Goal: Transaction & Acquisition: Purchase product/service

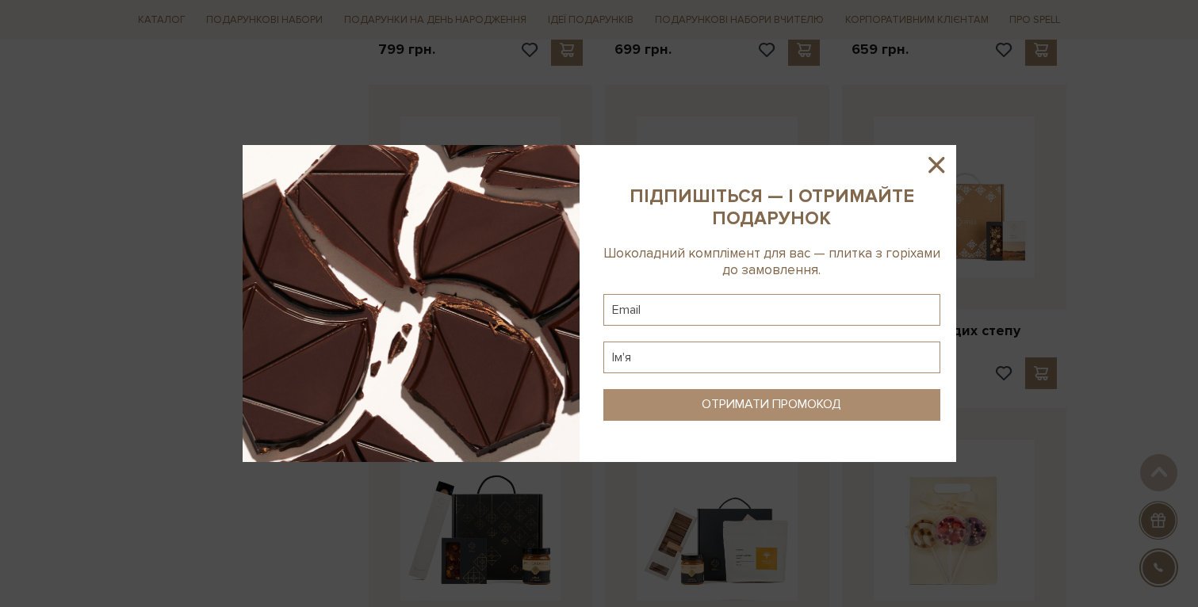
click at [931, 171] on icon at bounding box center [937, 165] width 16 height 16
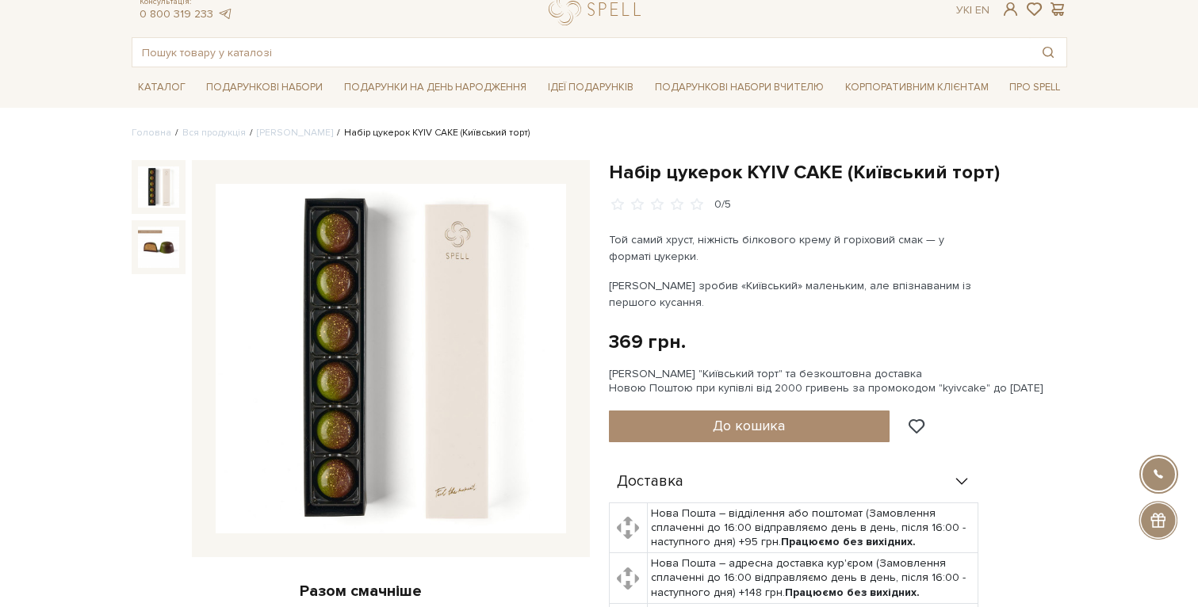
scroll to position [57, 0]
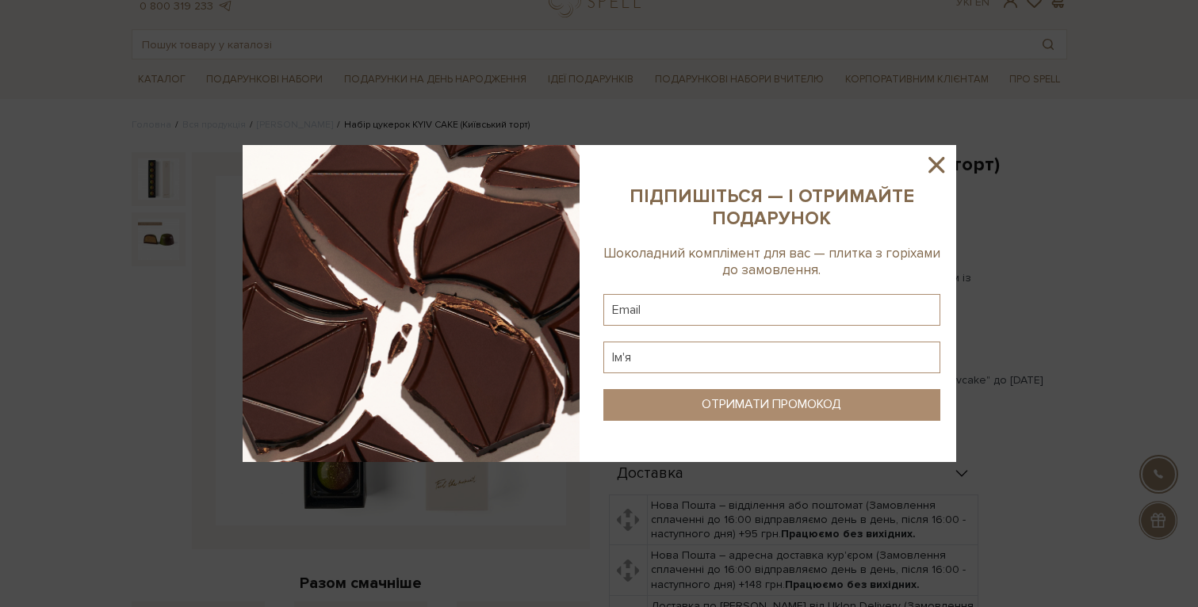
click at [941, 167] on icon at bounding box center [936, 164] width 27 height 27
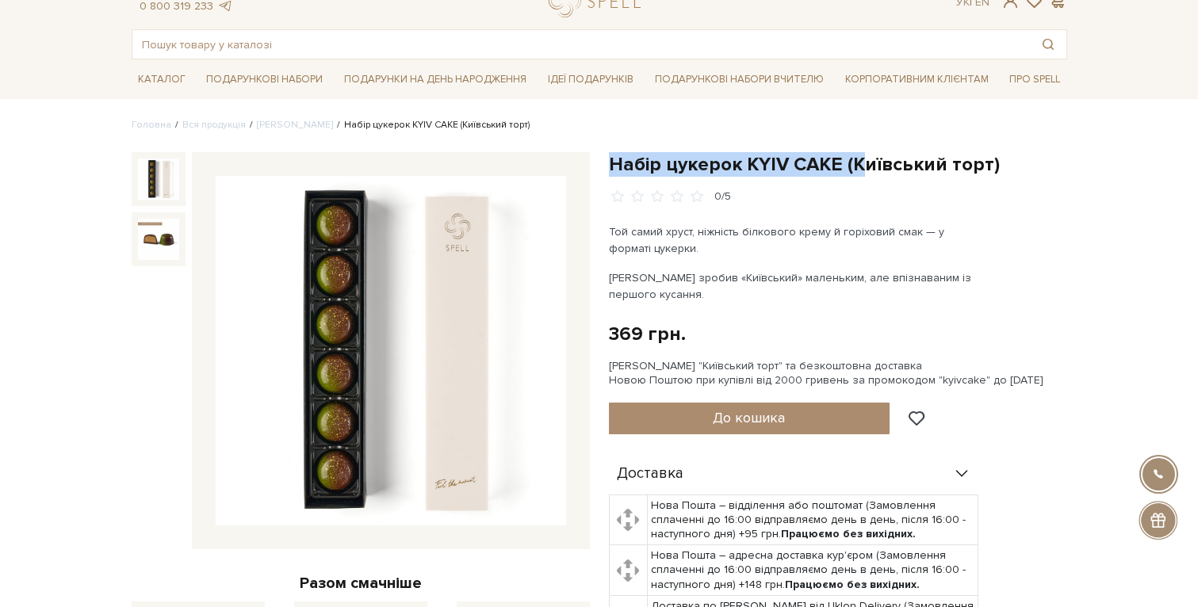
drag, startPoint x: 611, startPoint y: 163, endPoint x: 876, endPoint y: 162, distance: 264.1
click at [875, 162] on h1 "Набір цукерок KYIV CAKE (Київський торт)" at bounding box center [838, 164] width 458 height 25
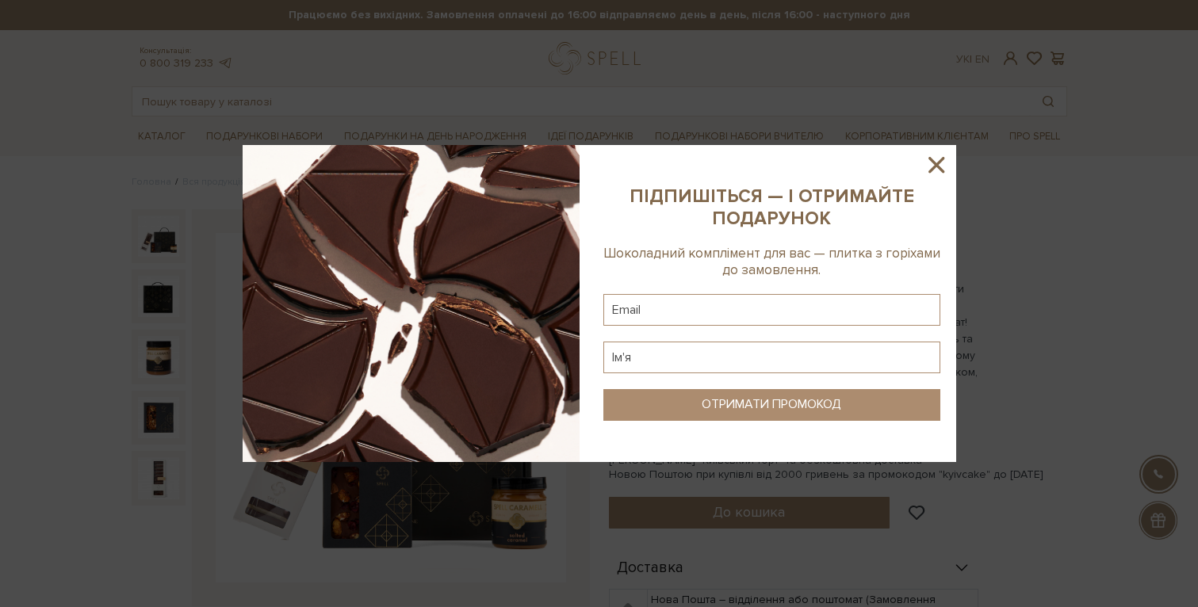
click at [936, 157] on icon at bounding box center [936, 164] width 27 height 27
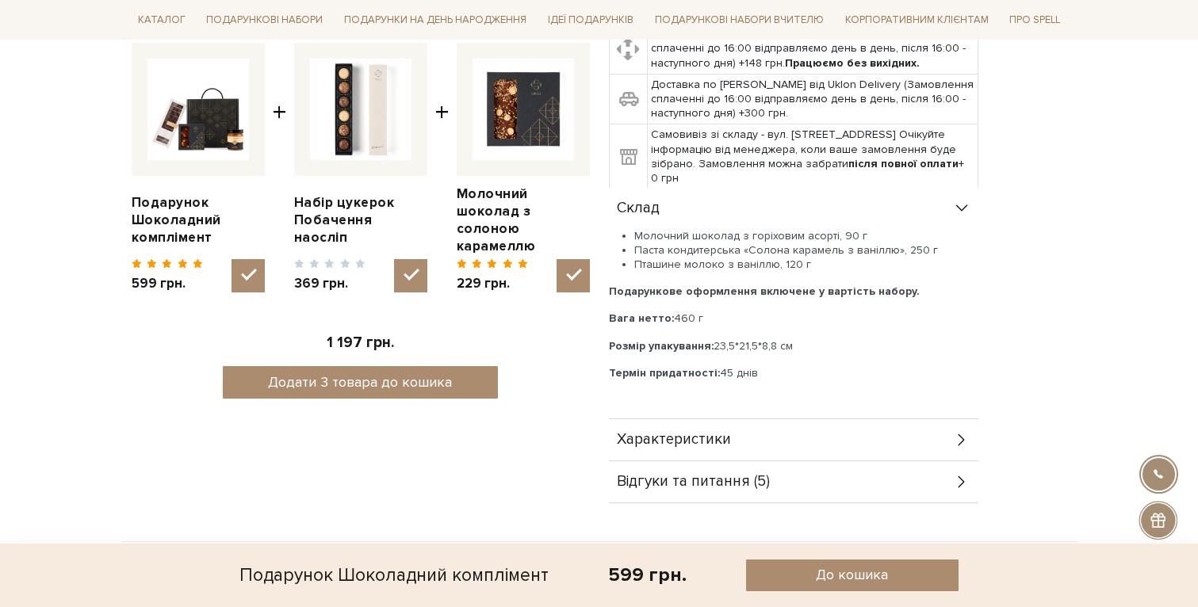
scroll to position [634, 0]
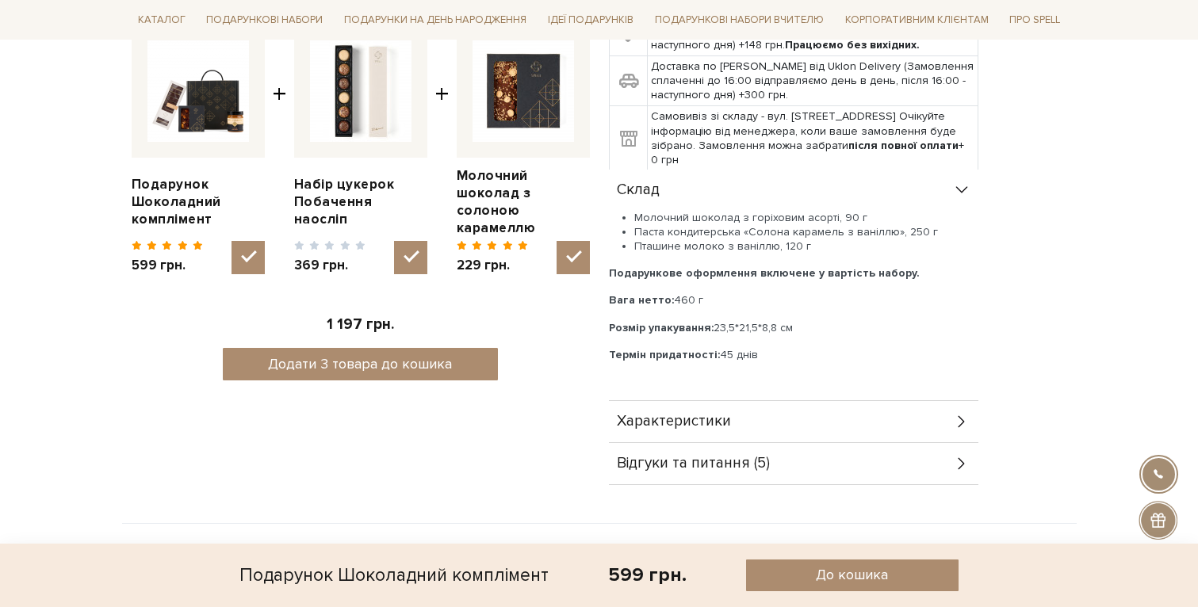
click at [739, 421] on div "Характеристики" at bounding box center [794, 421] width 370 height 41
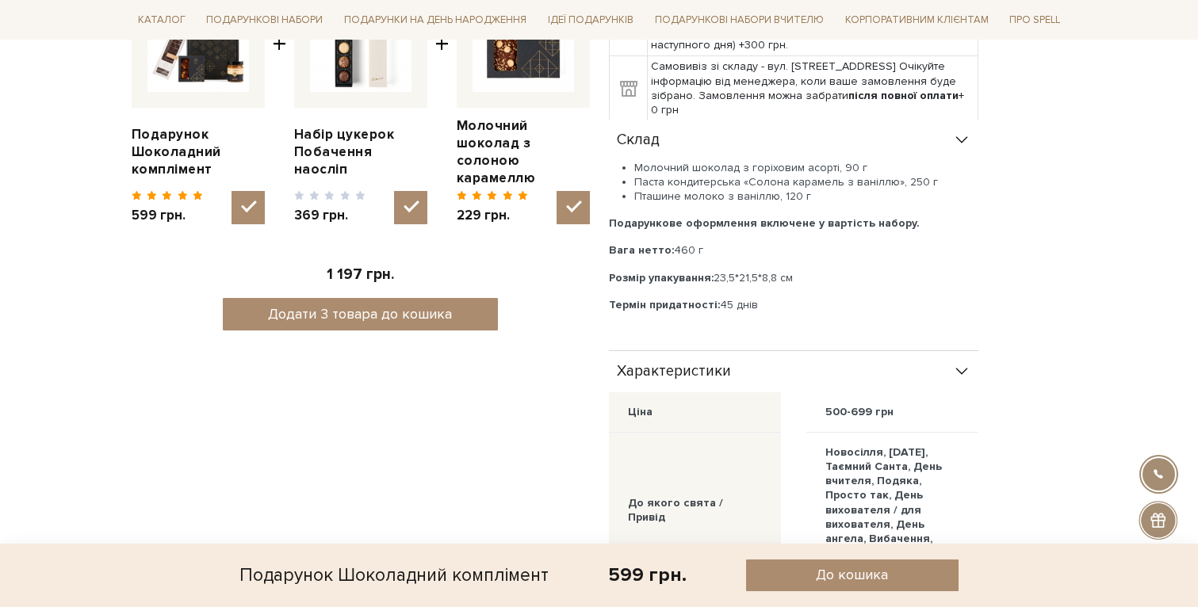
scroll to position [688, 0]
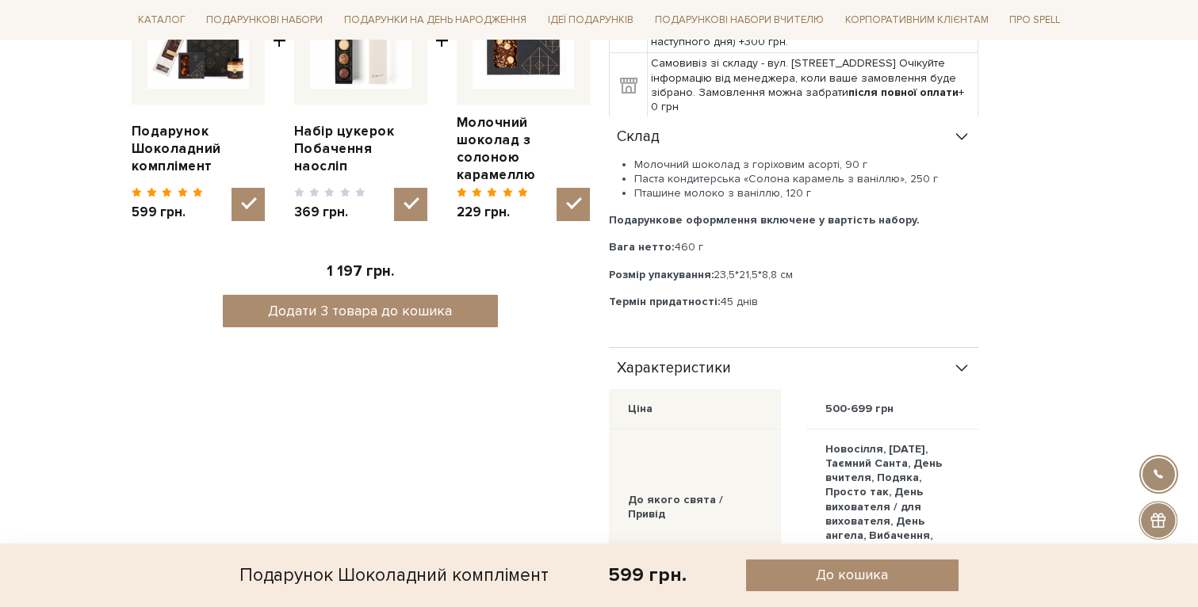
click at [844, 367] on div "Характеристики" at bounding box center [794, 368] width 370 height 41
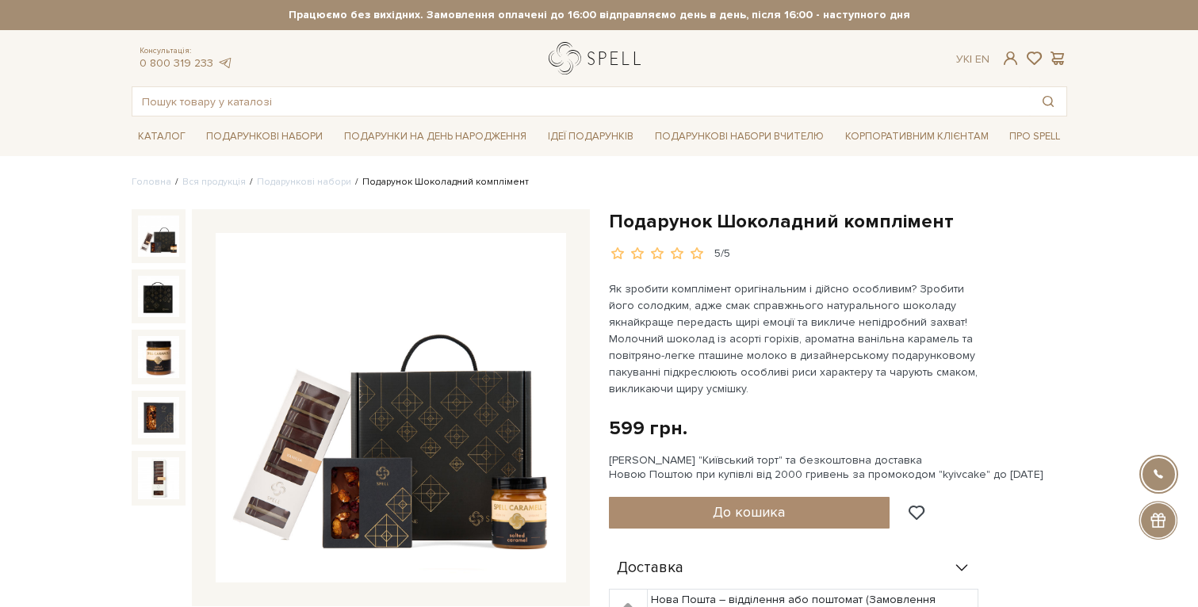
scroll to position [0, 0]
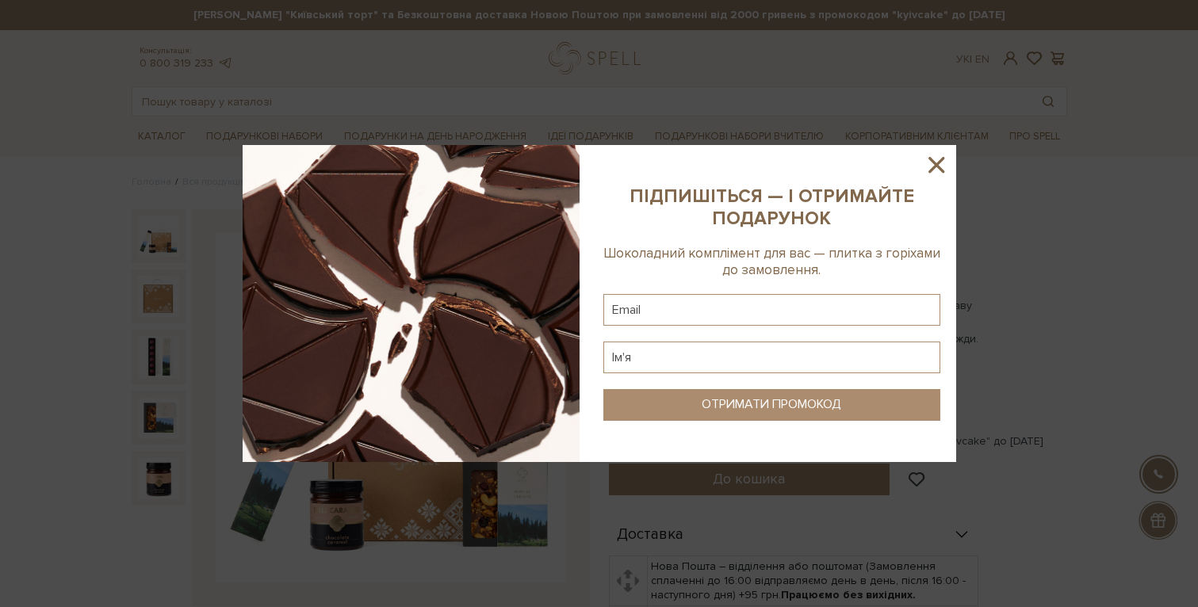
click at [927, 161] on icon at bounding box center [936, 164] width 27 height 27
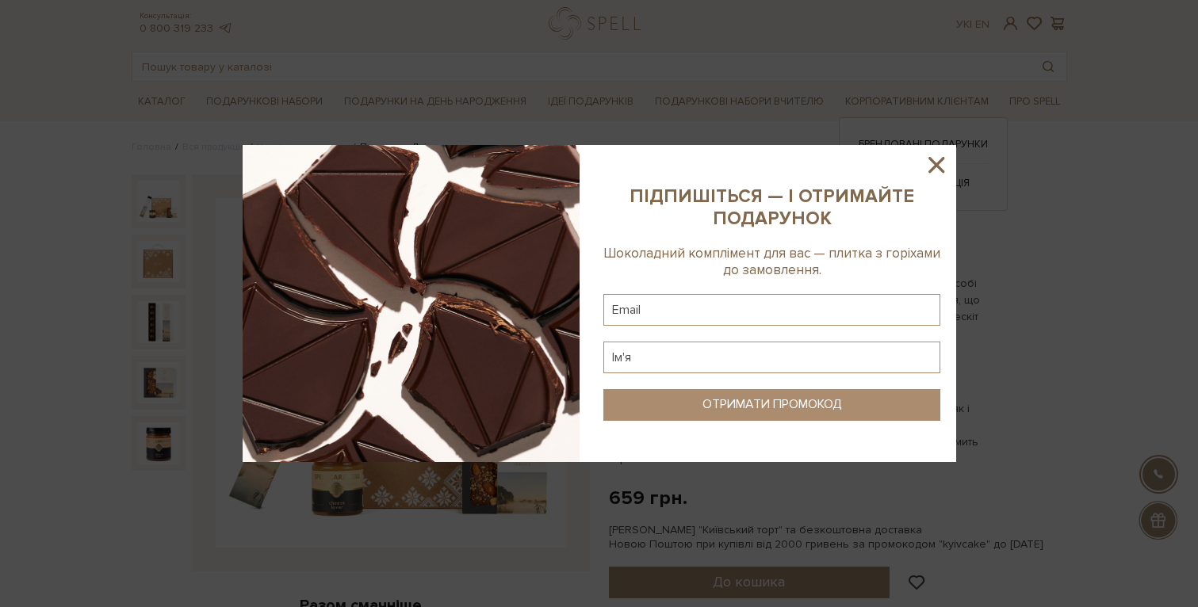
scroll to position [36, 0]
click at [937, 168] on icon at bounding box center [936, 164] width 27 height 27
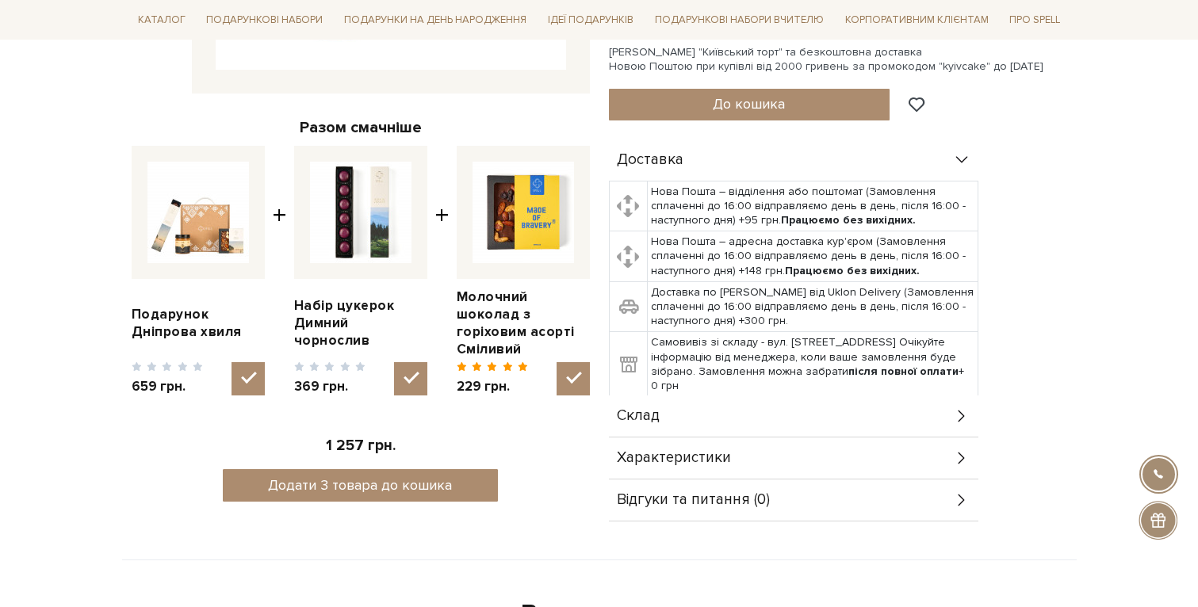
scroll to position [519, 0]
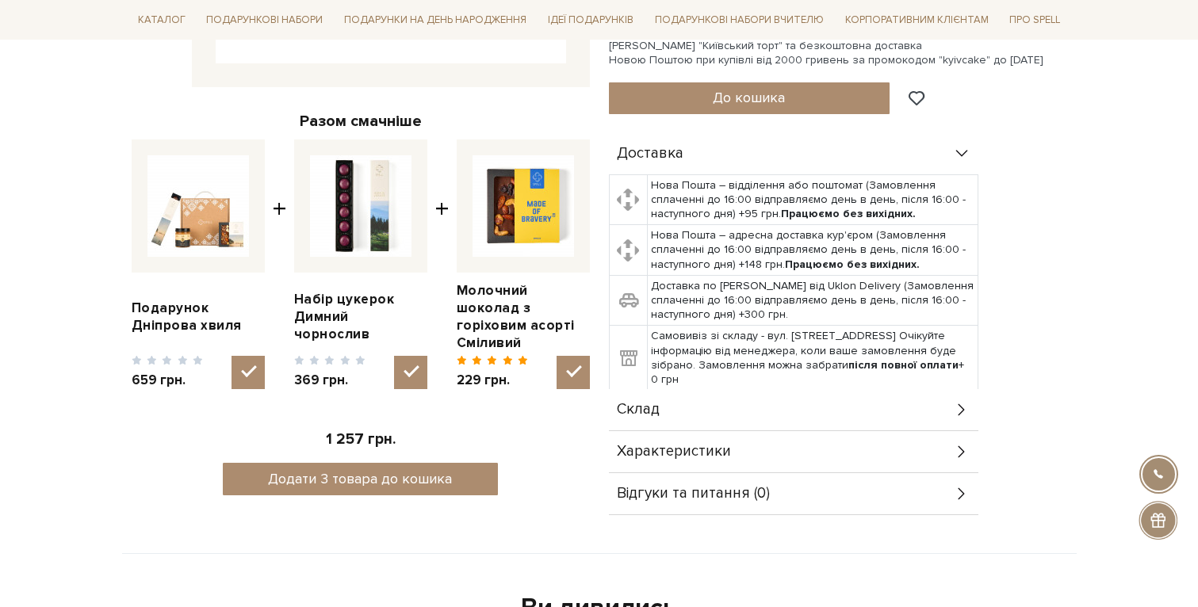
click at [847, 407] on div "Склад" at bounding box center [794, 409] width 370 height 41
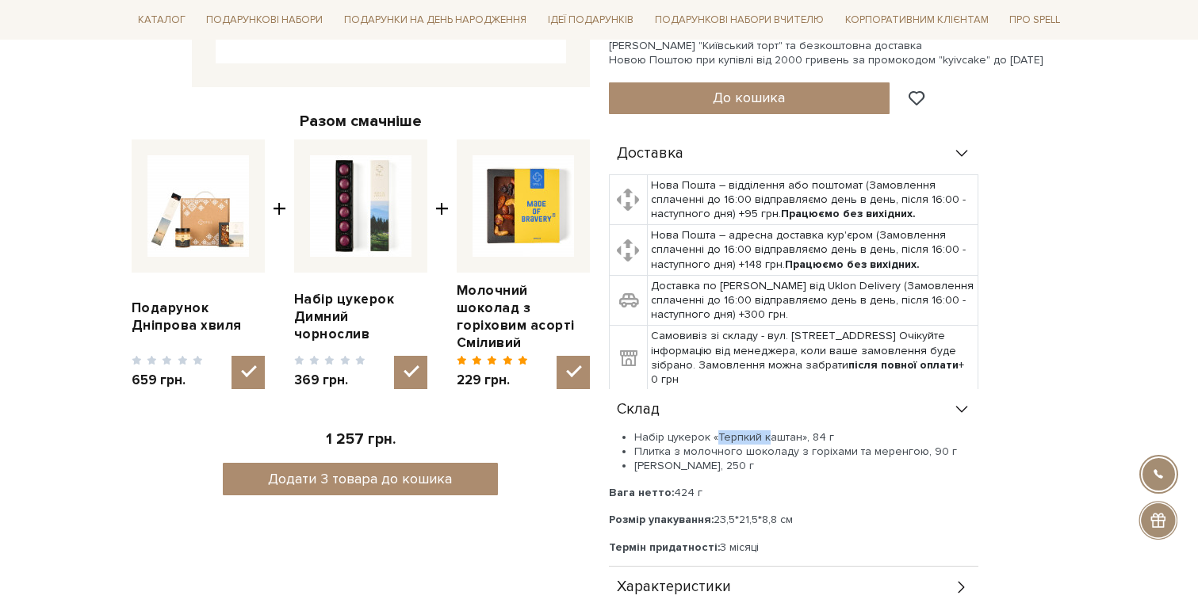
drag, startPoint x: 768, startPoint y: 435, endPoint x: 712, endPoint y: 435, distance: 55.5
click at [712, 435] on li "Набір цукерок «Терпкий каштан», 84 г" at bounding box center [806, 438] width 344 height 14
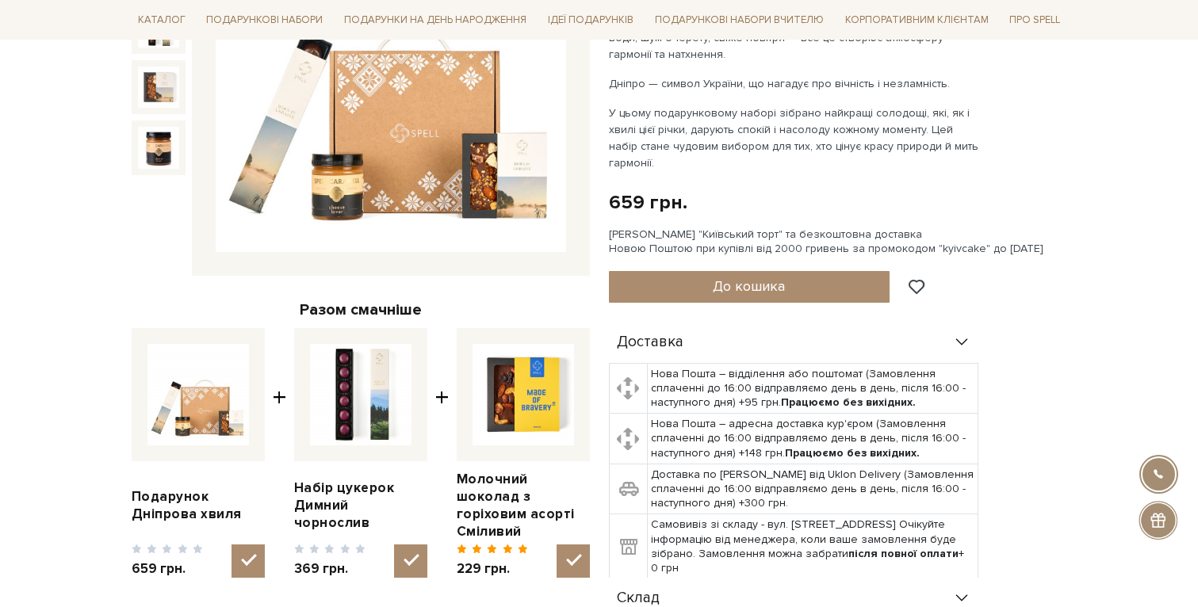
scroll to position [302, 0]
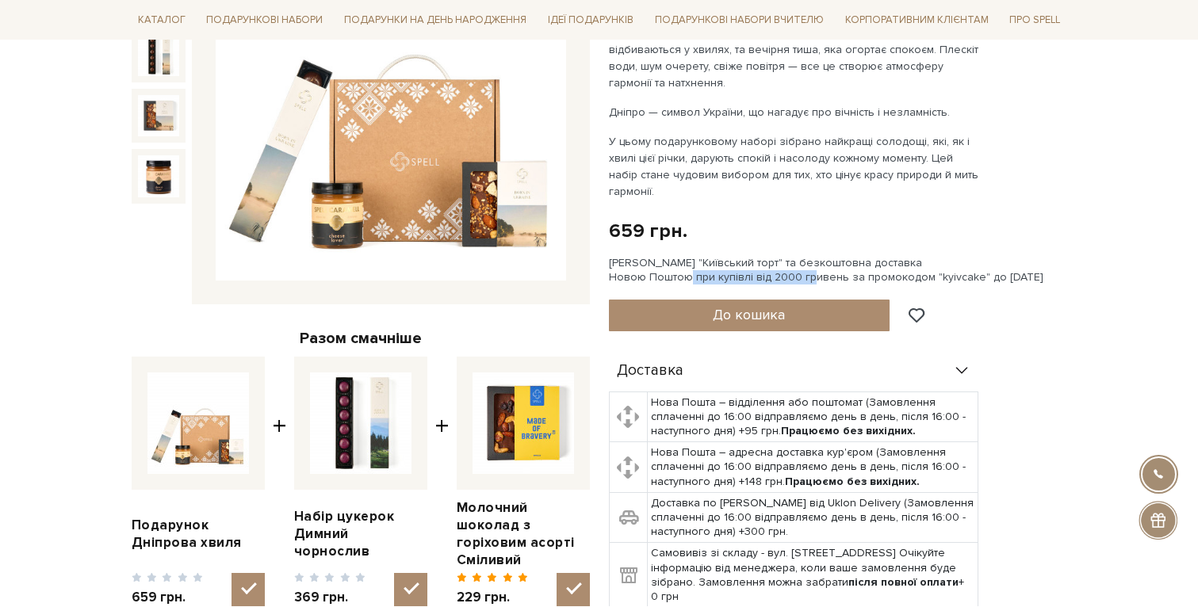
drag, startPoint x: 796, startPoint y: 270, endPoint x: 676, endPoint y: 269, distance: 120.5
click at [676, 270] on div "Сет Цукерок "Київський торт" та безкоштовна доставка Новою Поштою при купівлі в…" at bounding box center [838, 270] width 458 height 29
drag, startPoint x: 646, startPoint y: 267, endPoint x: 910, endPoint y: 266, distance: 264.9
click at [910, 267] on div "Сет Цукерок "Київський торт" та безкоштовна доставка Новою Поштою при купівлі в…" at bounding box center [838, 270] width 458 height 29
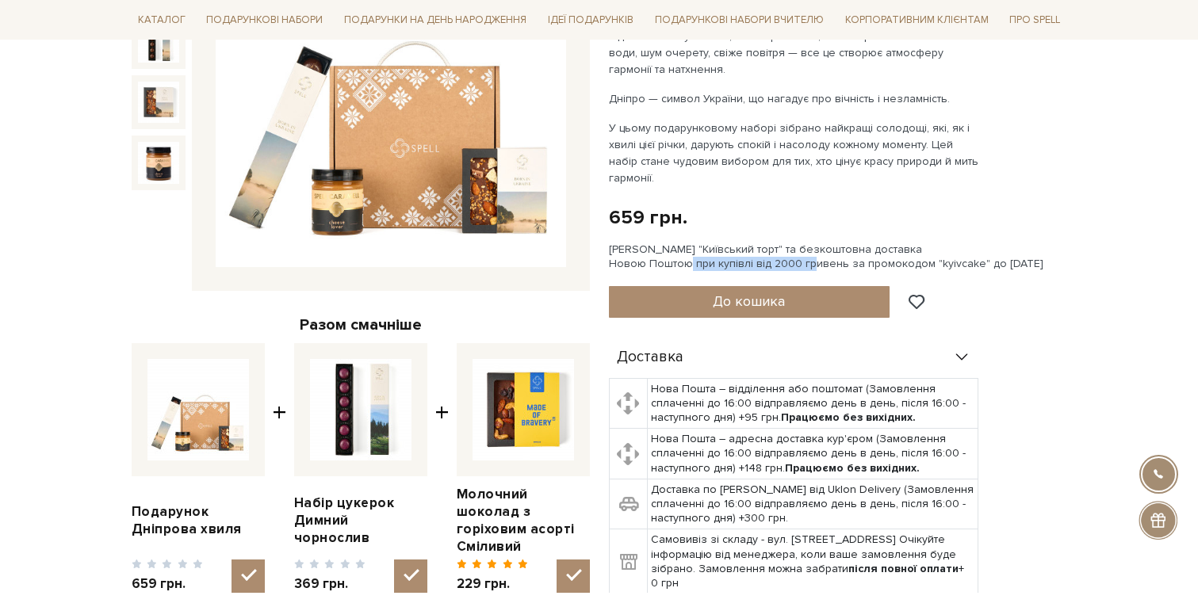
scroll to position [318, 0]
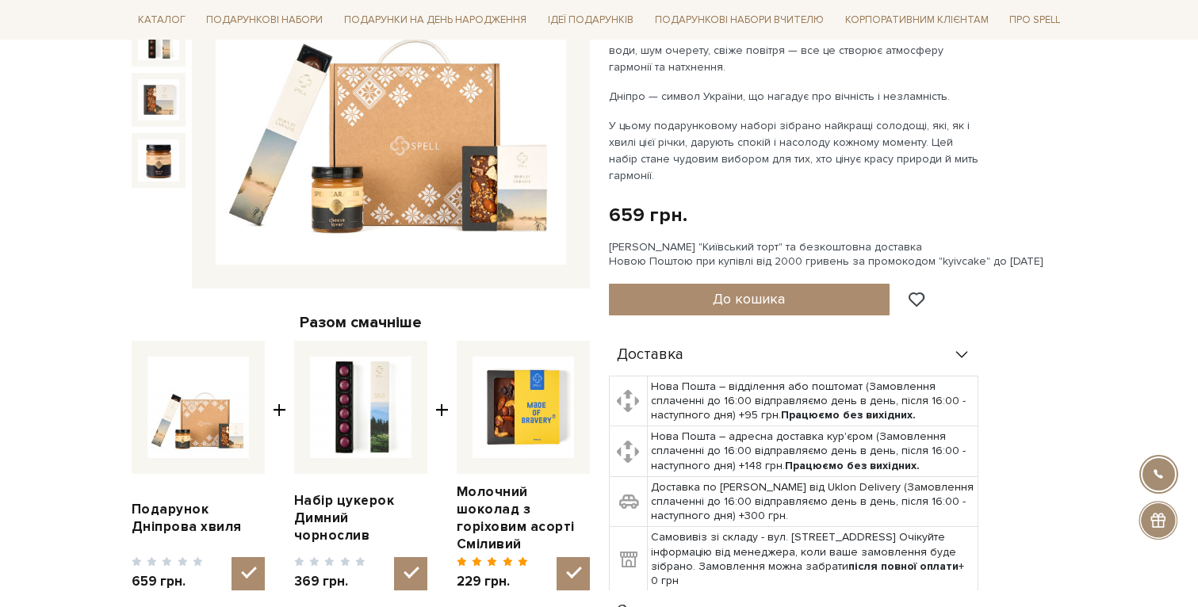
click at [854, 213] on div "659 грн. Оплата частинами:" at bounding box center [838, 215] width 458 height 25
drag, startPoint x: 888, startPoint y: 252, endPoint x: 798, endPoint y: 252, distance: 90.4
click at [798, 252] on div "Сет Цукерок "Київський торт" та безкоштовна доставка Новою Поштою при купівлі в…" at bounding box center [838, 254] width 458 height 29
click at [927, 248] on div "Сет Цукерок "Київський торт" та безкоштовна доставка Новою Поштою при купівлі в…" at bounding box center [838, 254] width 458 height 29
click at [446, 186] on img at bounding box center [391, 90] width 351 height 351
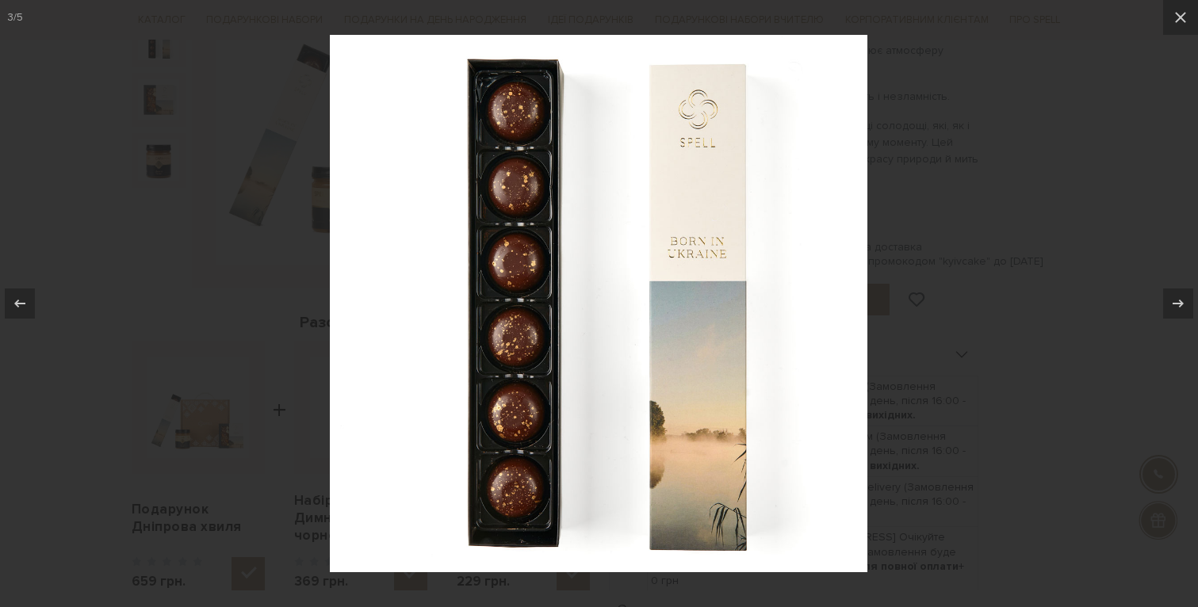
click at [1058, 217] on div at bounding box center [599, 303] width 1198 height 607
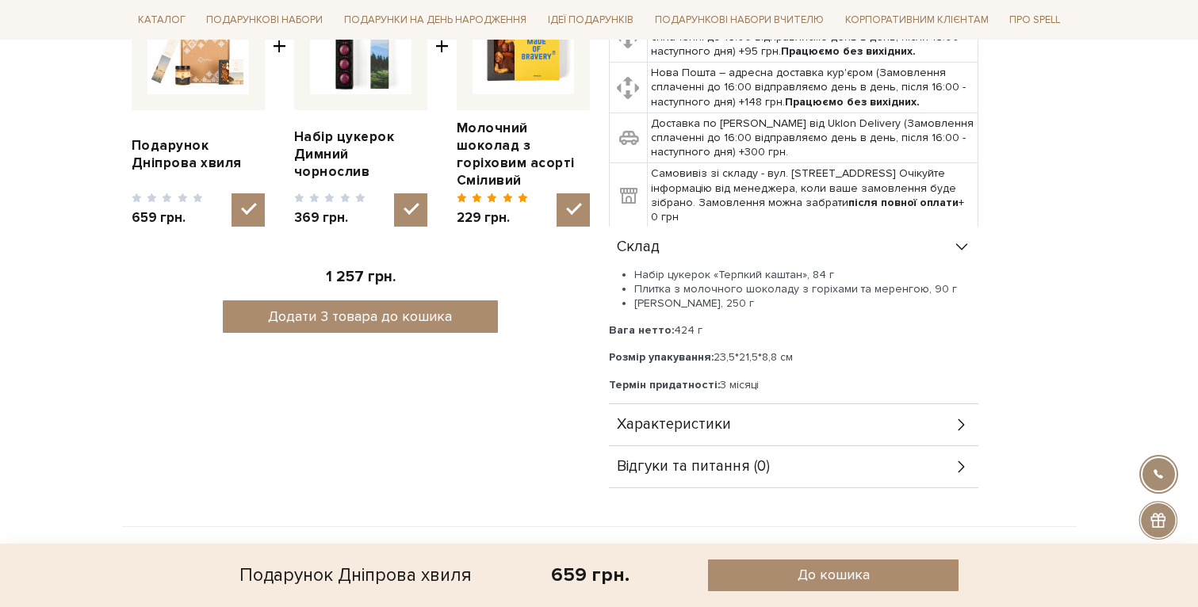
scroll to position [684, 0]
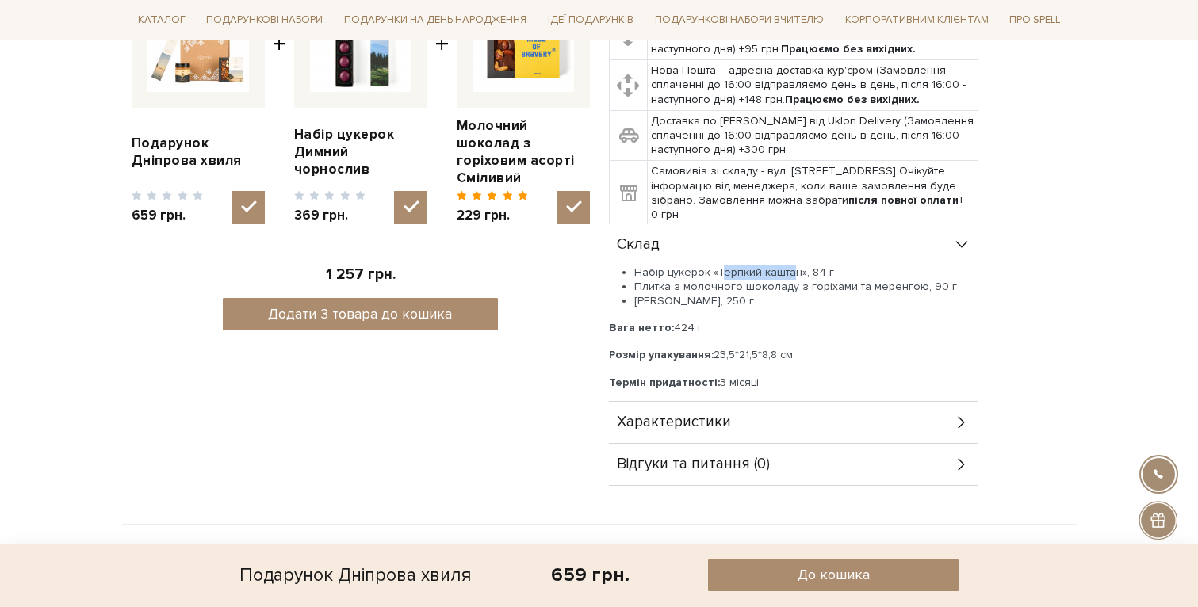
drag, startPoint x: 722, startPoint y: 274, endPoint x: 792, endPoint y: 274, distance: 69.8
click at [792, 274] on li "Набір цукерок «Терпкий каштан», 84 г" at bounding box center [806, 273] width 344 height 14
drag, startPoint x: 695, startPoint y: 286, endPoint x: 878, endPoint y: 286, distance: 183.2
click at [878, 286] on li "Плитка з молочного шоколаду з горіхами та меренгою, 90 г" at bounding box center [806, 287] width 344 height 14
drag, startPoint x: 669, startPoint y: 305, endPoint x: 733, endPoint y: 305, distance: 64.2
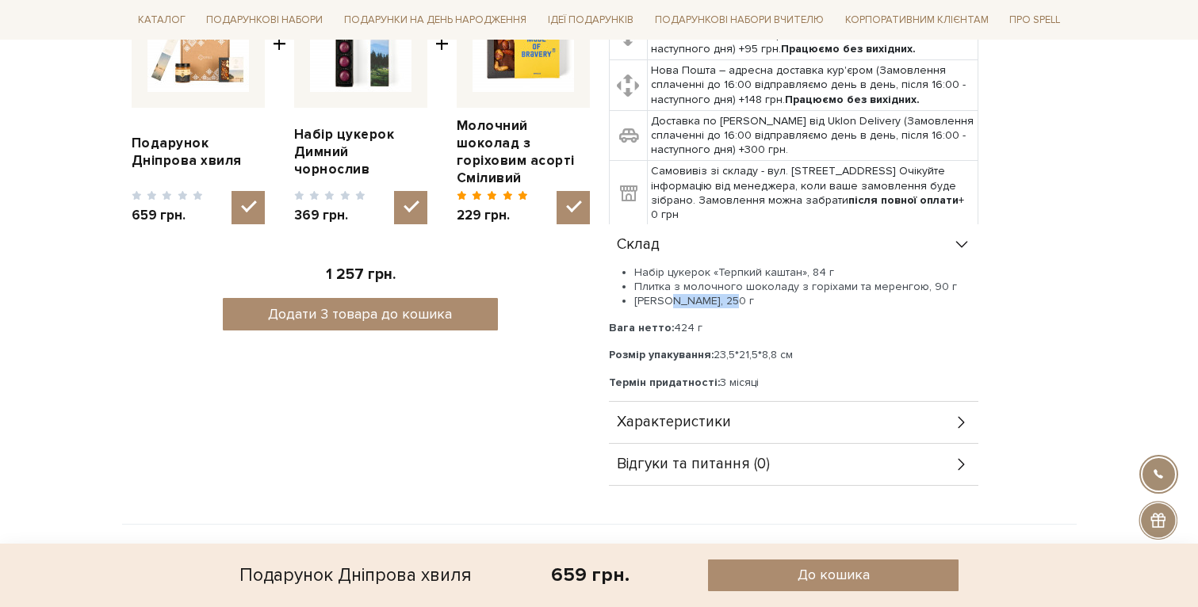
click at [733, 305] on li "Сирна карамель, 250 г" at bounding box center [806, 301] width 344 height 14
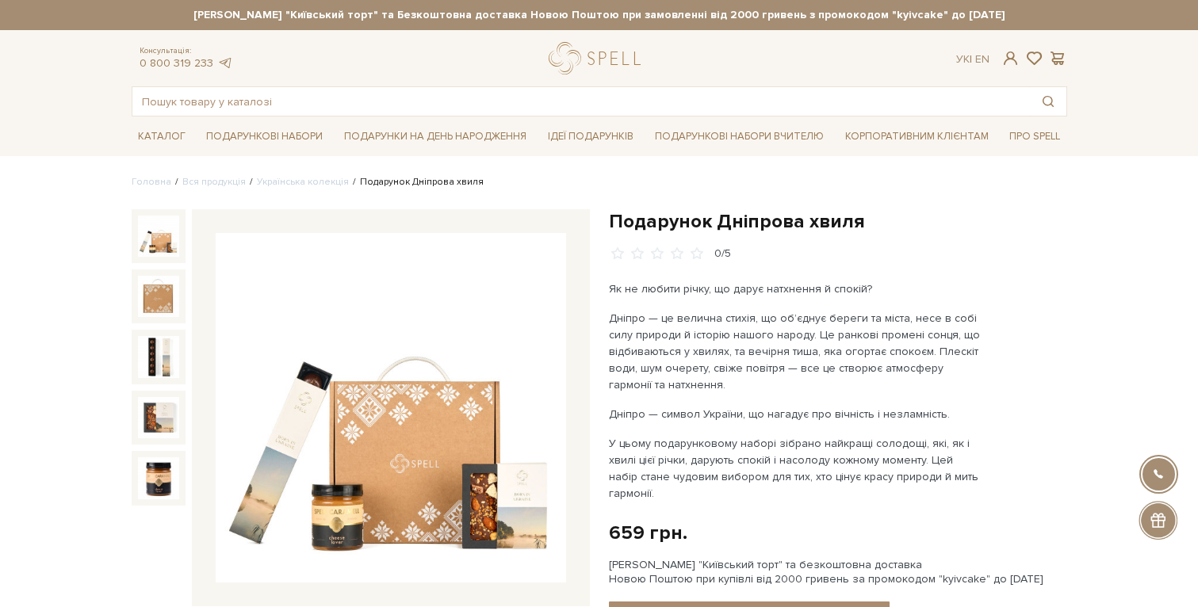
scroll to position [0, 0]
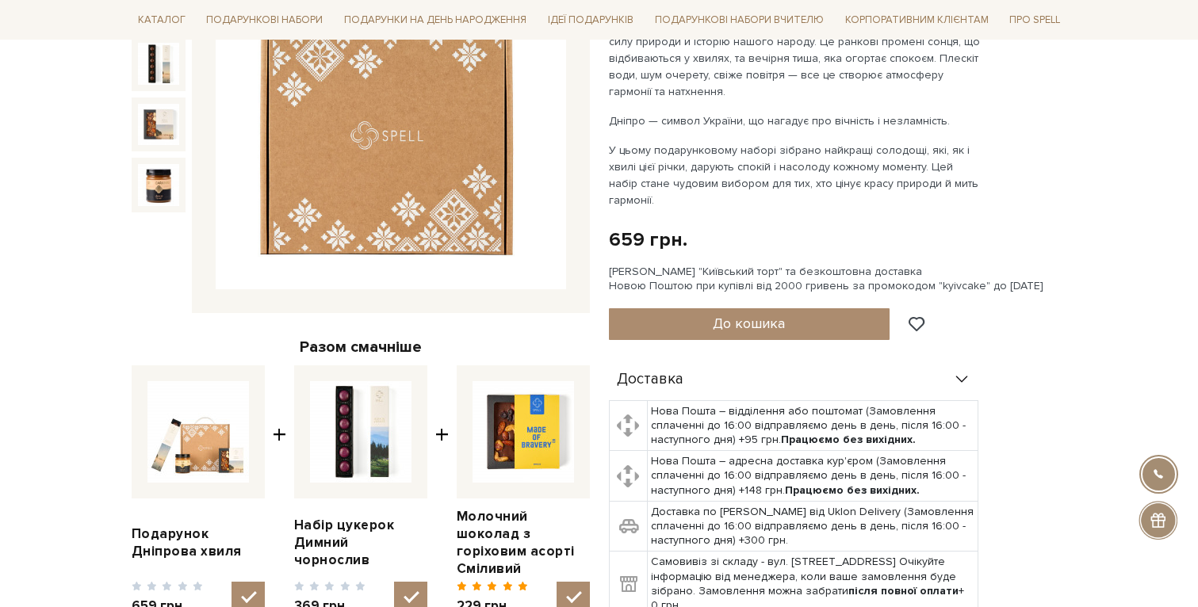
scroll to position [257, 0]
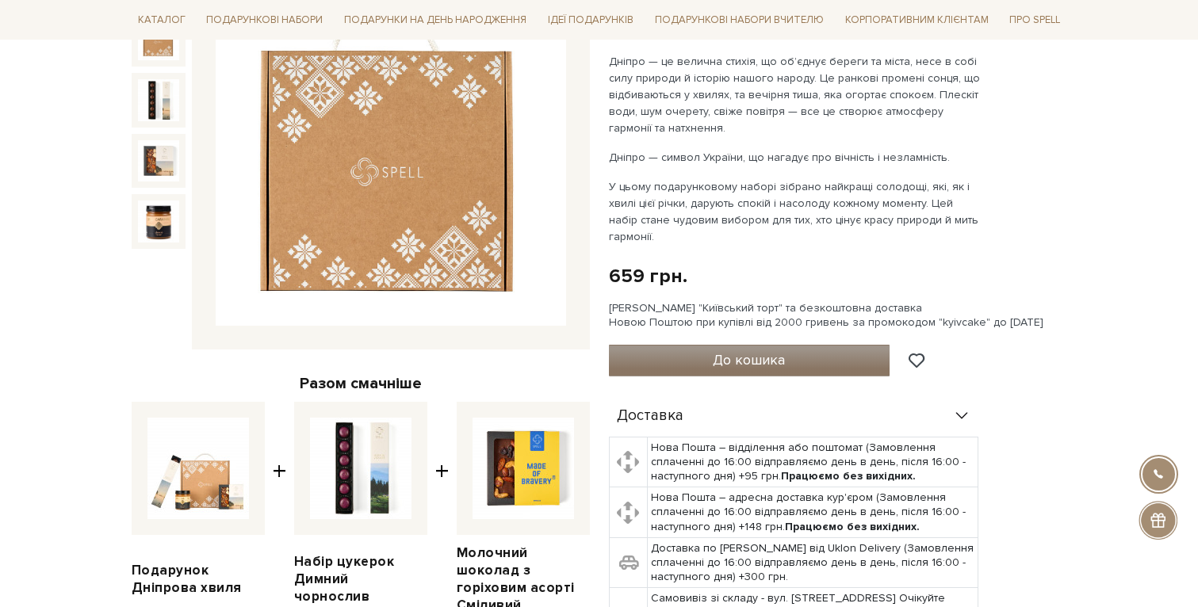
click at [837, 363] on button "До кошика" at bounding box center [750, 361] width 282 height 32
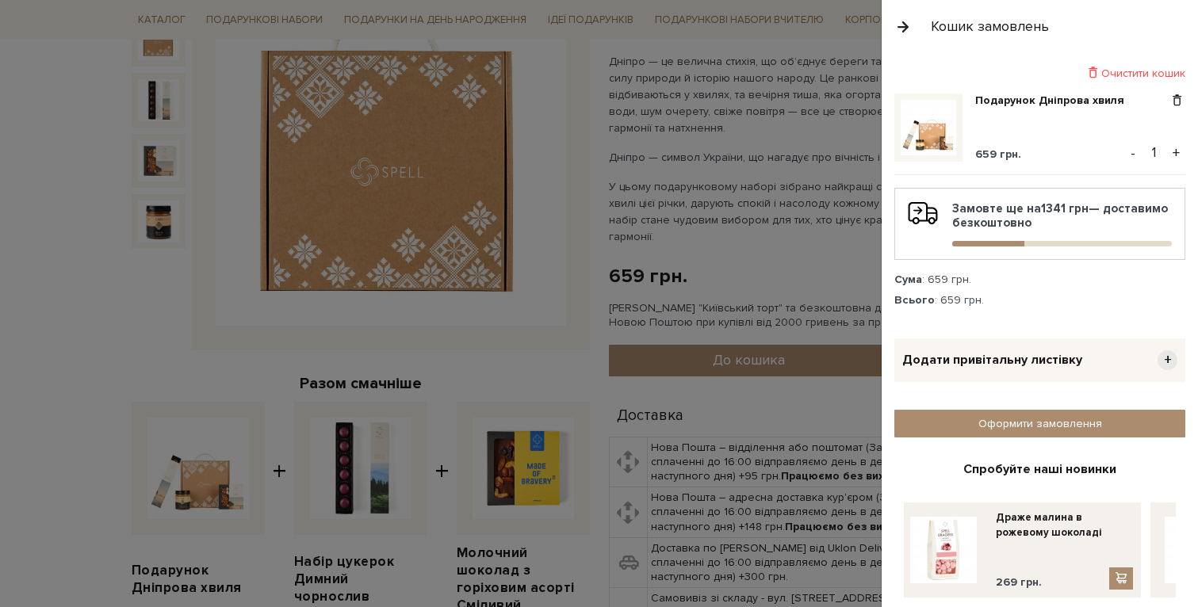
click at [1178, 154] on button "+" at bounding box center [1176, 153] width 18 height 24
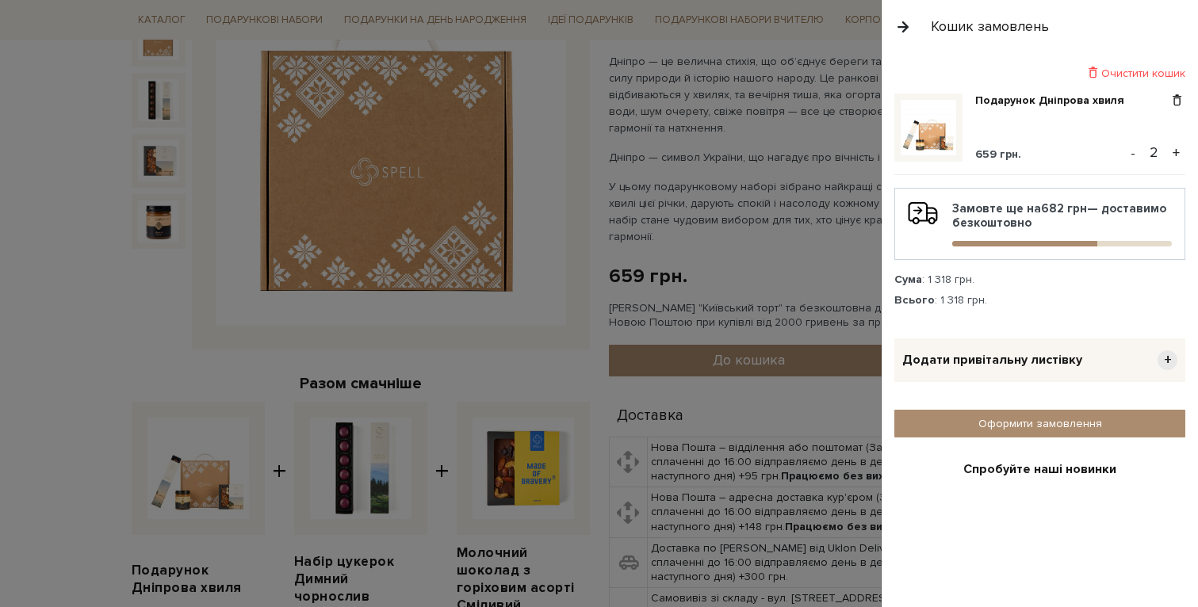
click at [1178, 154] on button "+" at bounding box center [1176, 153] width 18 height 24
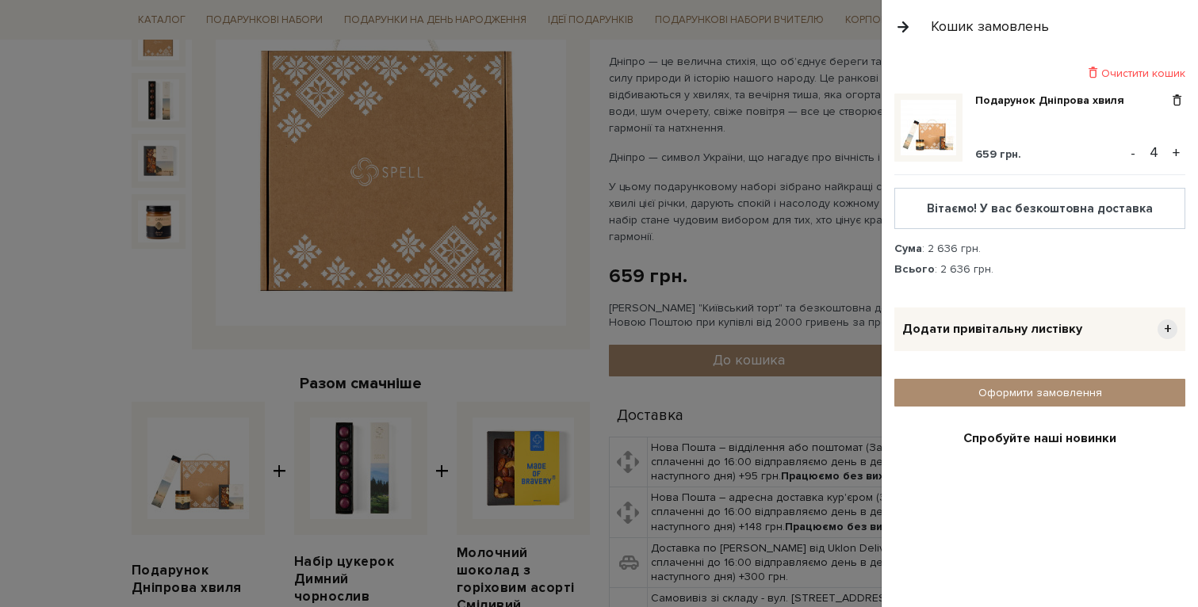
click at [1178, 154] on button "+" at bounding box center [1176, 153] width 18 height 24
click at [896, 23] on button "button" at bounding box center [903, 27] width 17 height 28
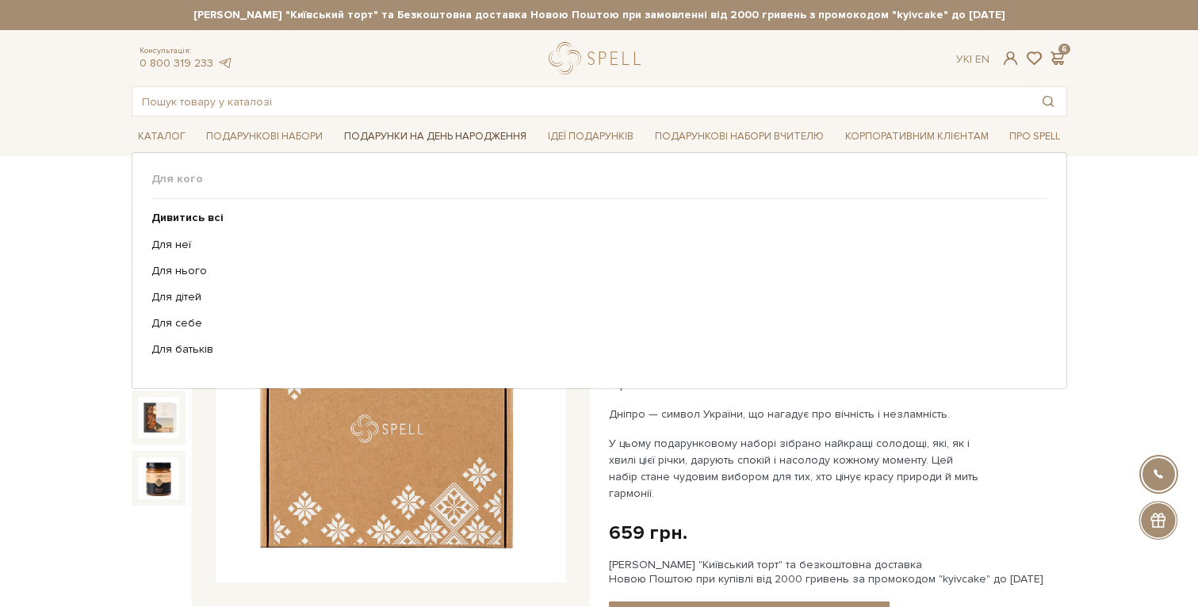
scroll to position [0, 0]
click at [460, 136] on link "Подарунки на День народження" at bounding box center [435, 137] width 195 height 25
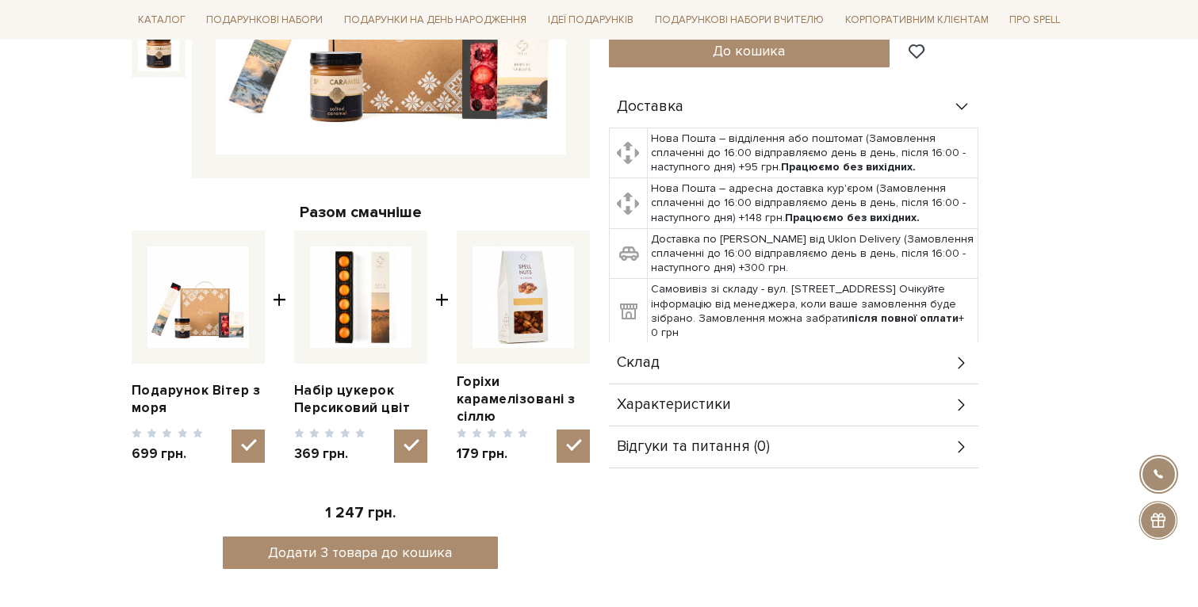
scroll to position [472, 0]
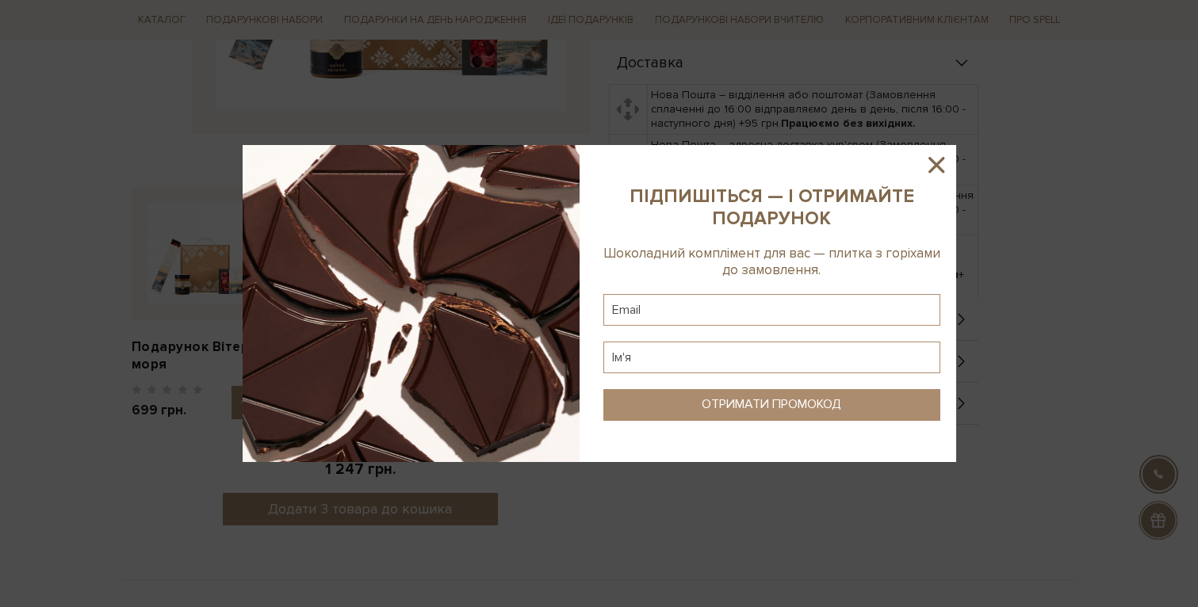
click at [942, 155] on icon at bounding box center [936, 164] width 27 height 27
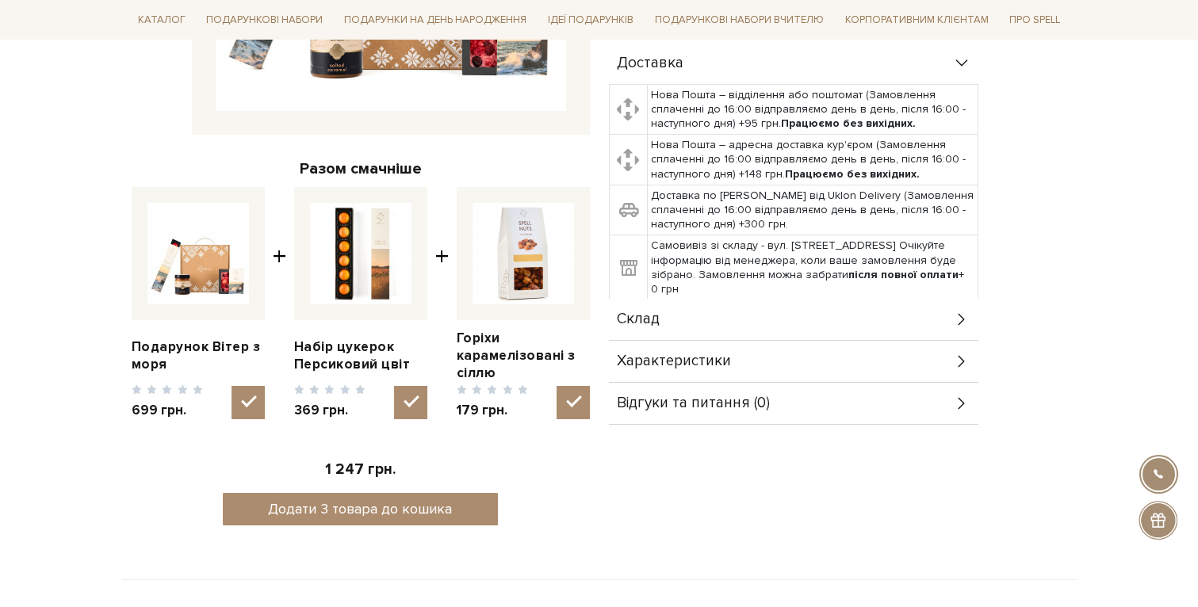
click at [771, 326] on div "Склад" at bounding box center [794, 319] width 370 height 41
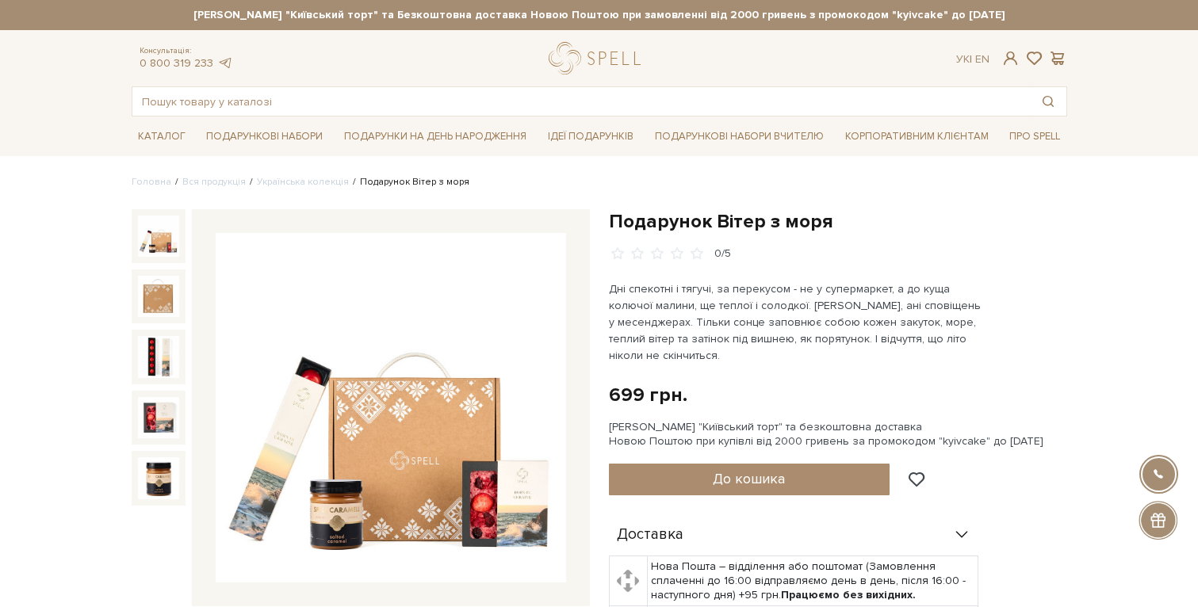
scroll to position [0, 0]
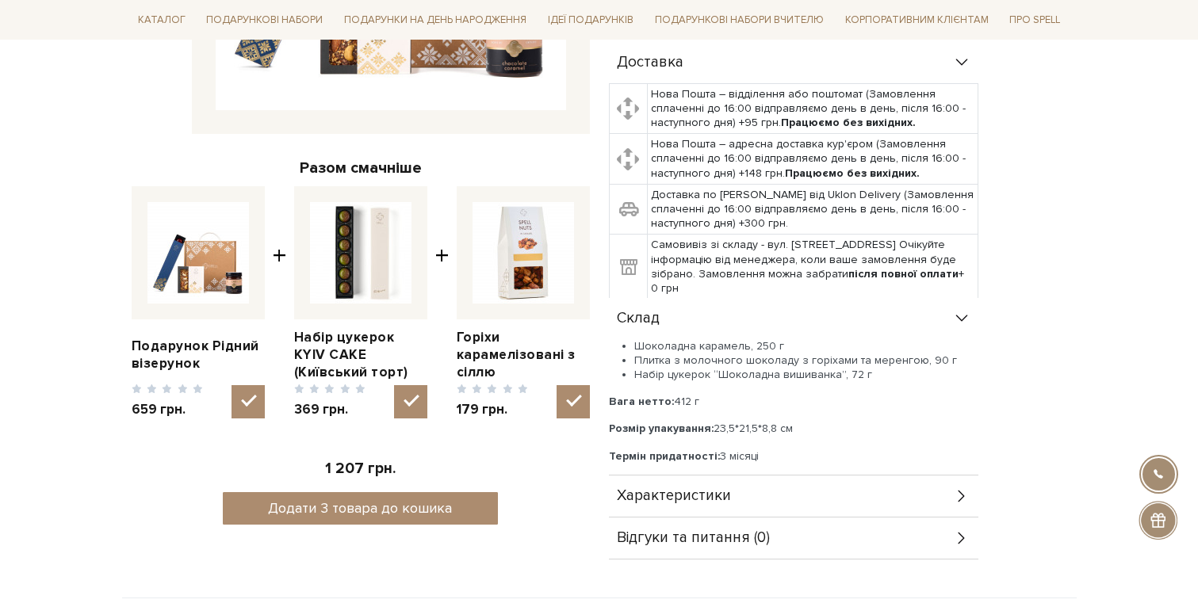
scroll to position [473, 0]
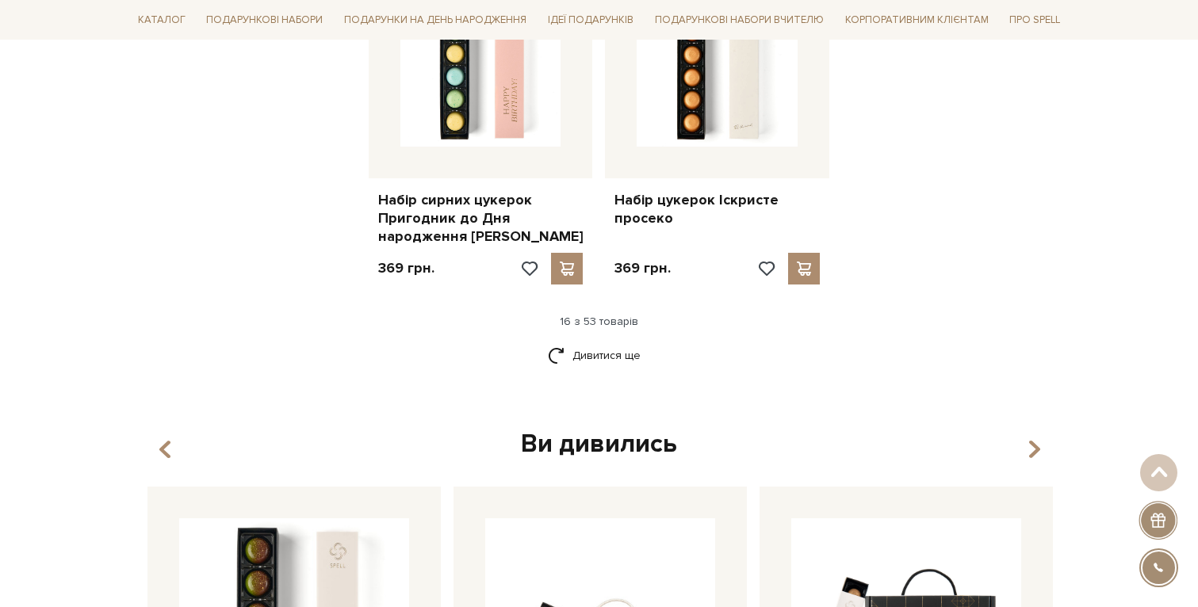
scroll to position [2144, 0]
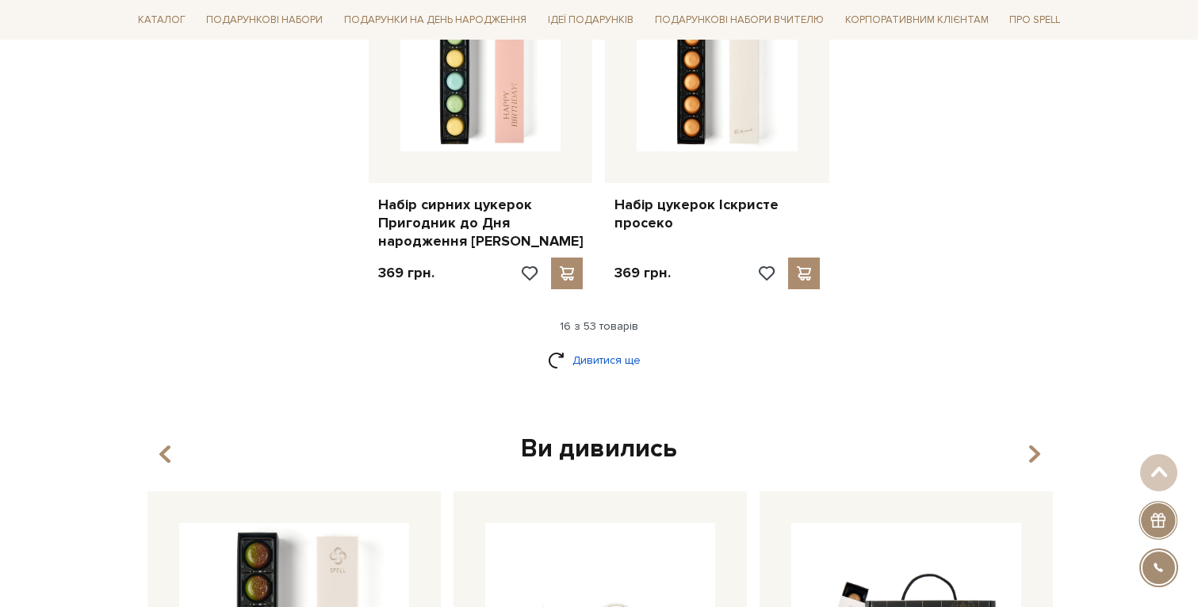
click at [581, 347] on link "Дивитися ще" at bounding box center [599, 361] width 103 height 28
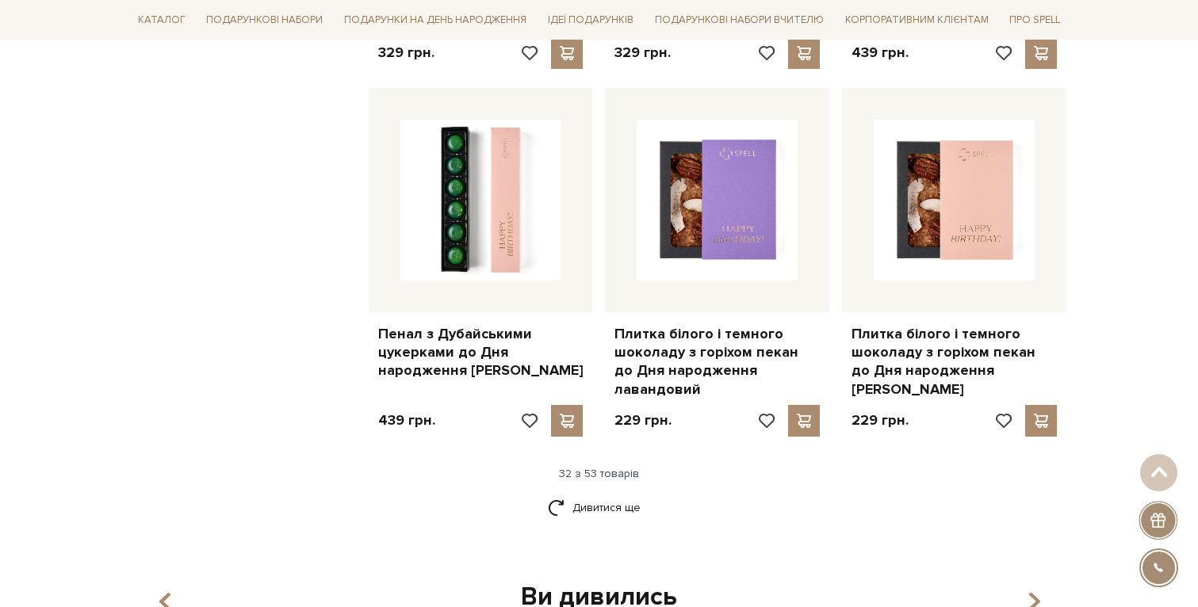
scroll to position [3766, 0]
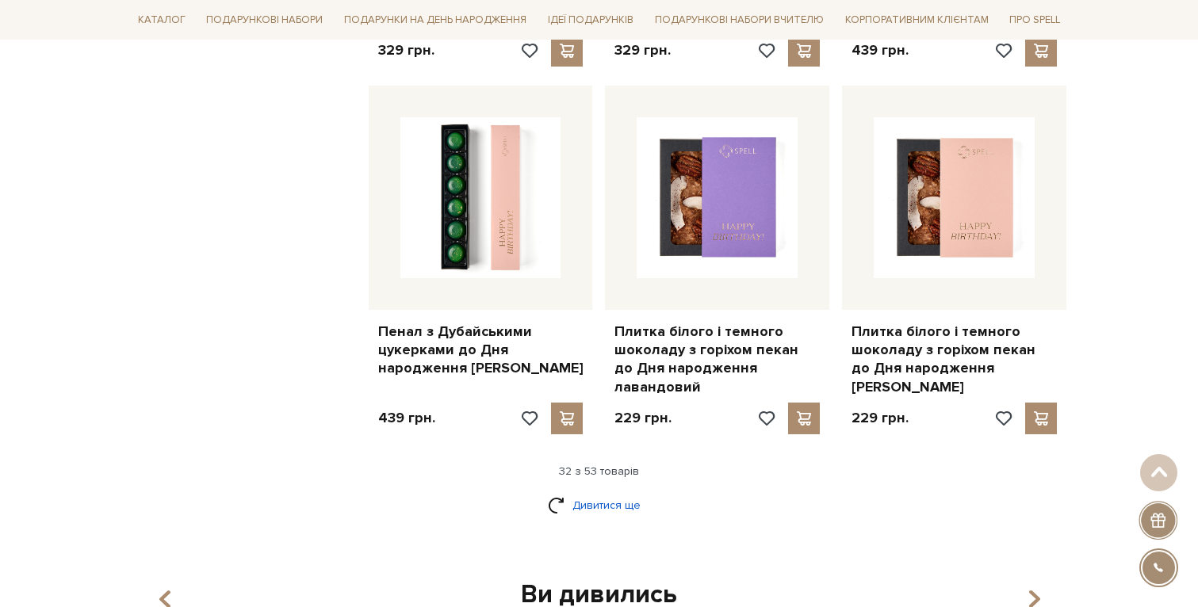
click at [612, 492] on link "Дивитися ще" at bounding box center [599, 506] width 103 height 28
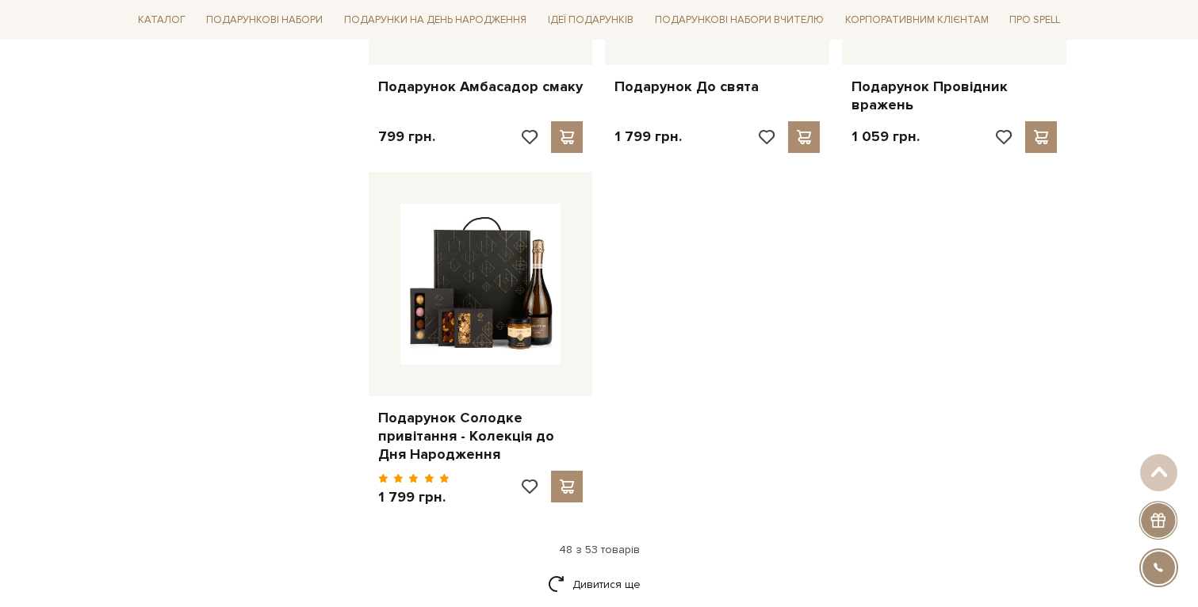
scroll to position [5762, 0]
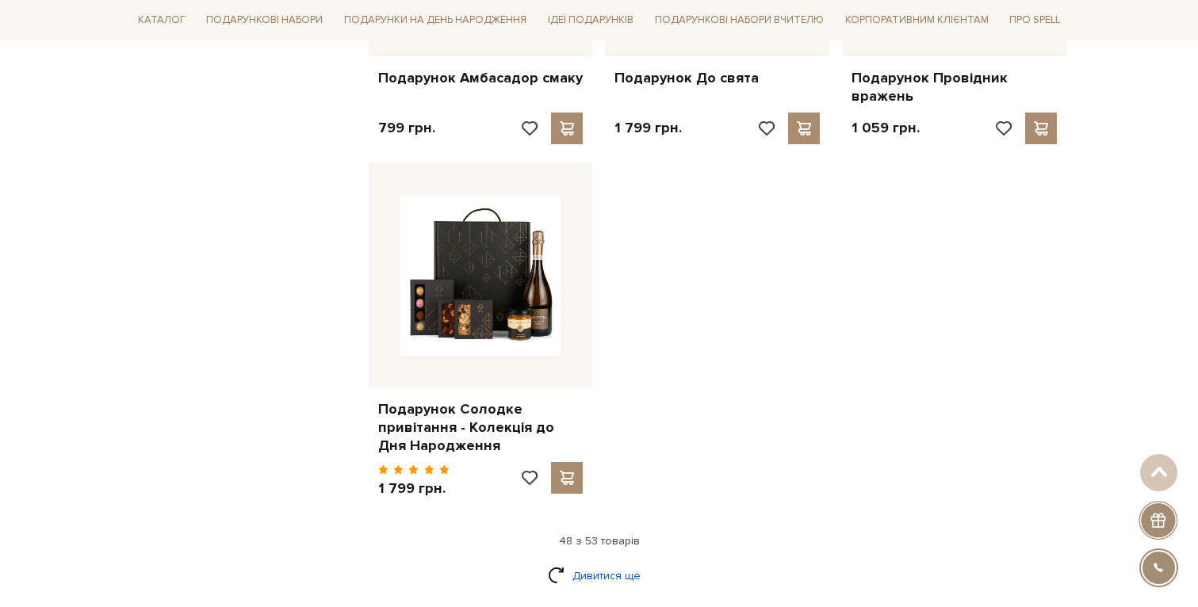
click at [623, 562] on link "Дивитися ще" at bounding box center [599, 576] width 103 height 28
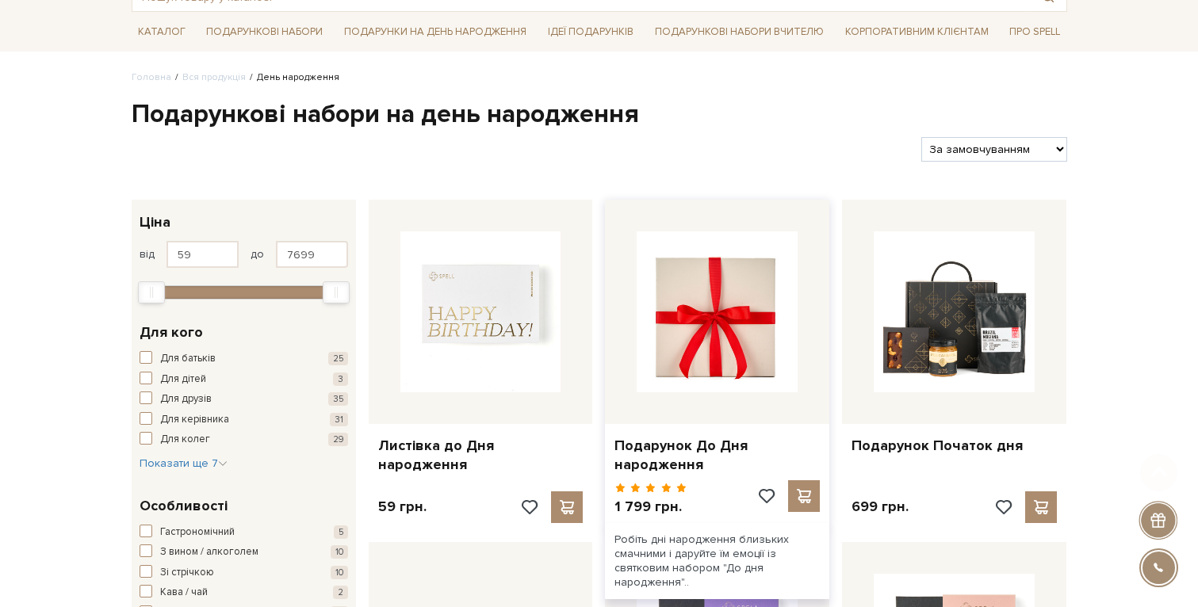
scroll to position [123, 0]
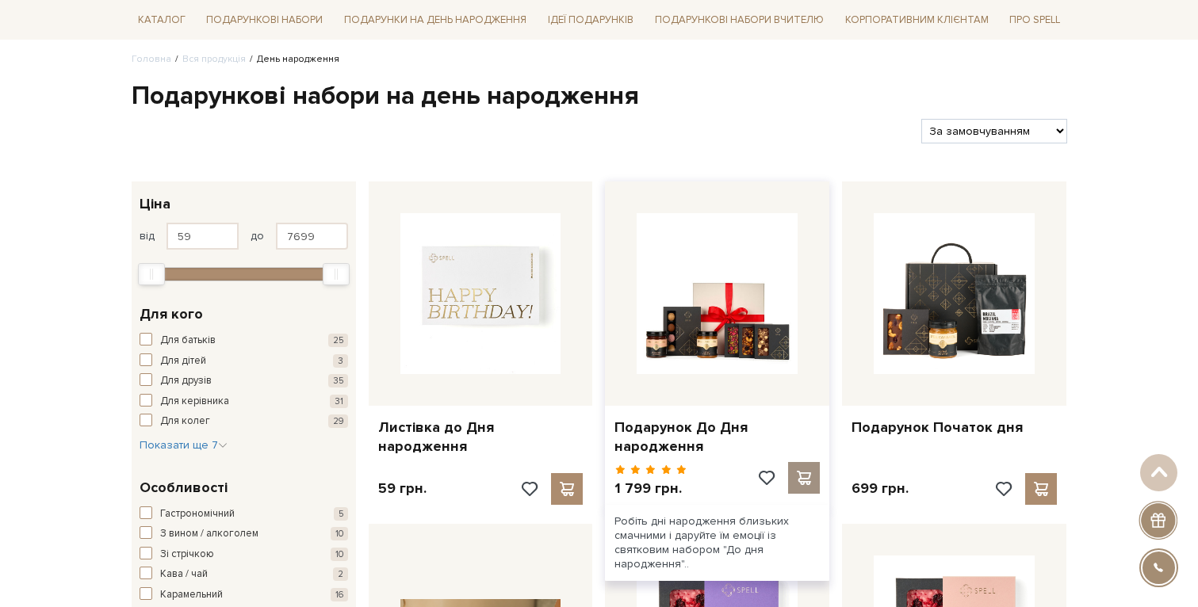
click at [807, 471] on span at bounding box center [805, 478] width 20 height 14
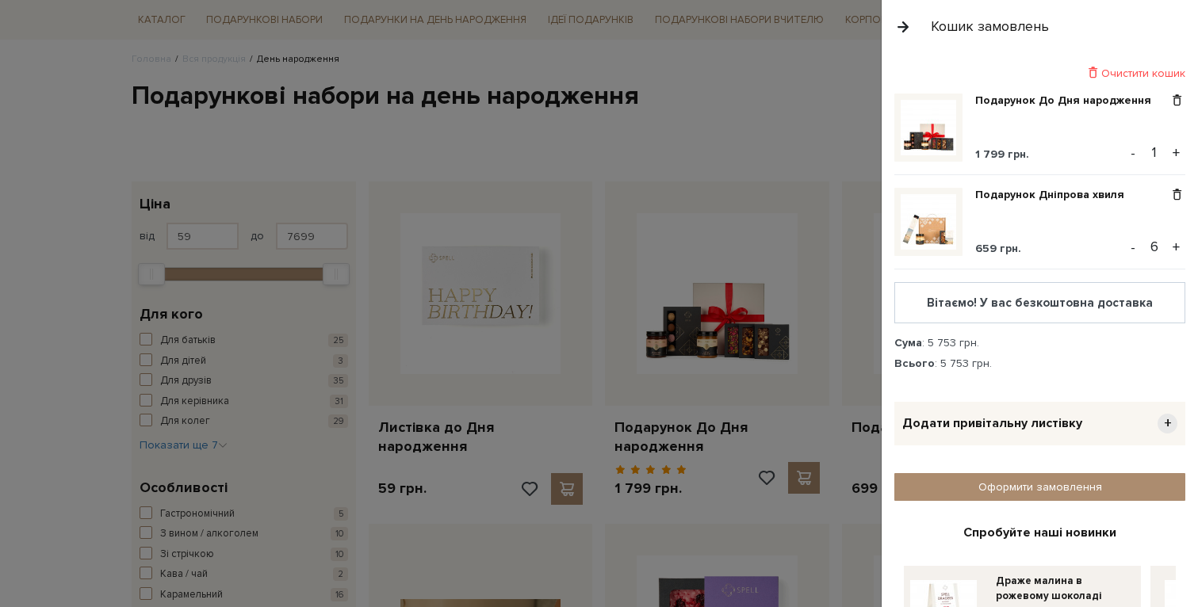
click at [903, 30] on button "button" at bounding box center [903, 27] width 17 height 28
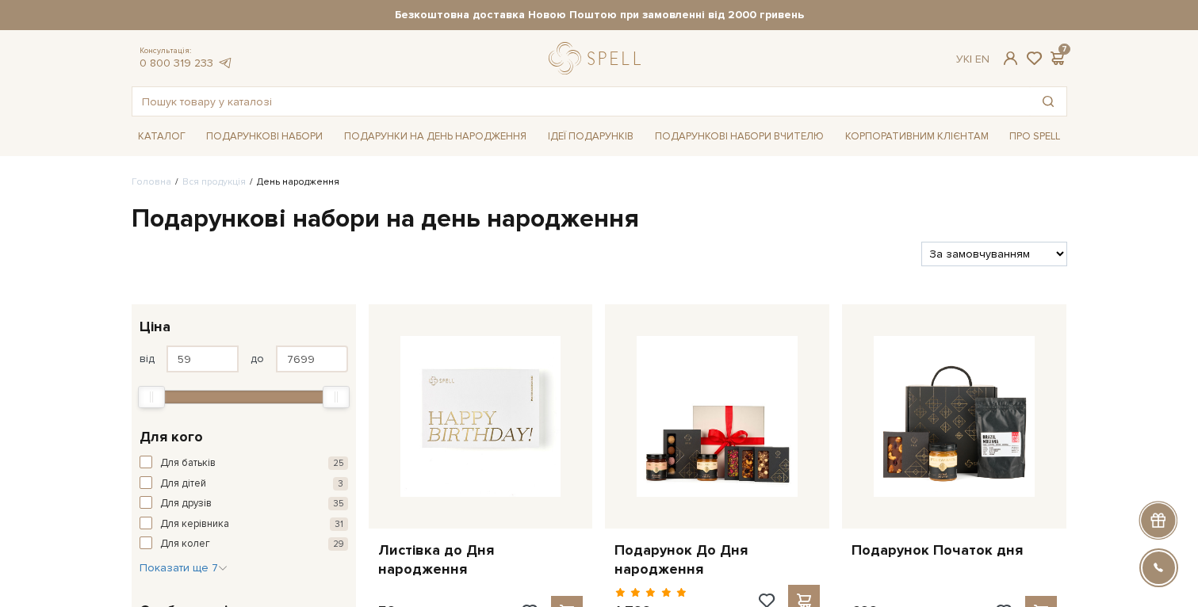
scroll to position [0, 0]
click at [1064, 55] on span at bounding box center [1057, 58] width 19 height 17
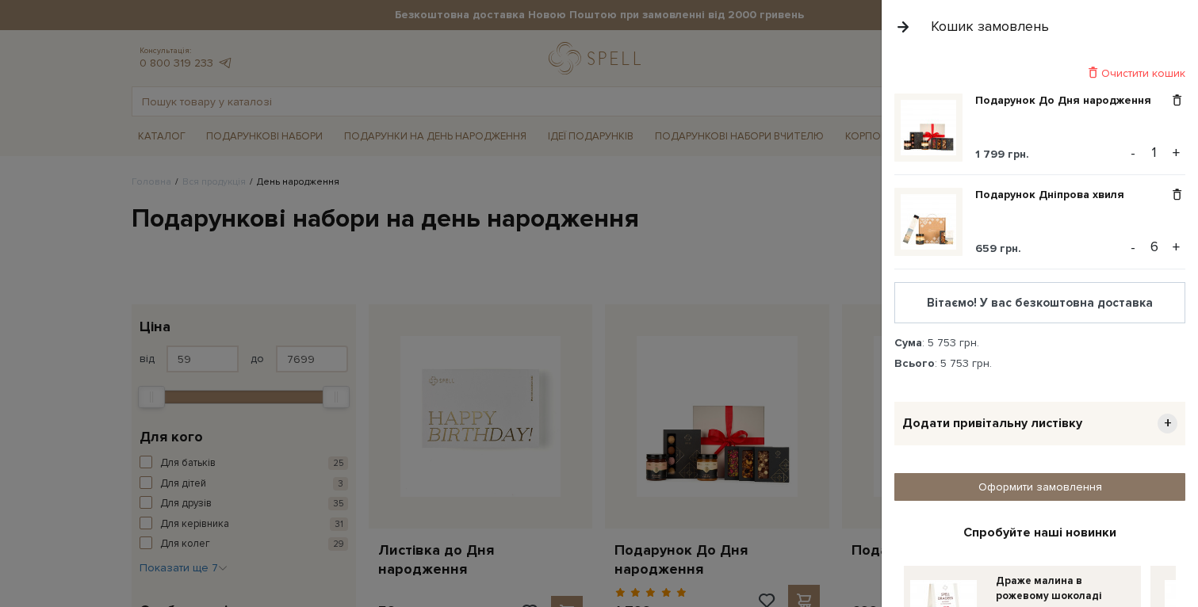
click at [1063, 486] on link "Оформити замовлення" at bounding box center [1040, 487] width 291 height 28
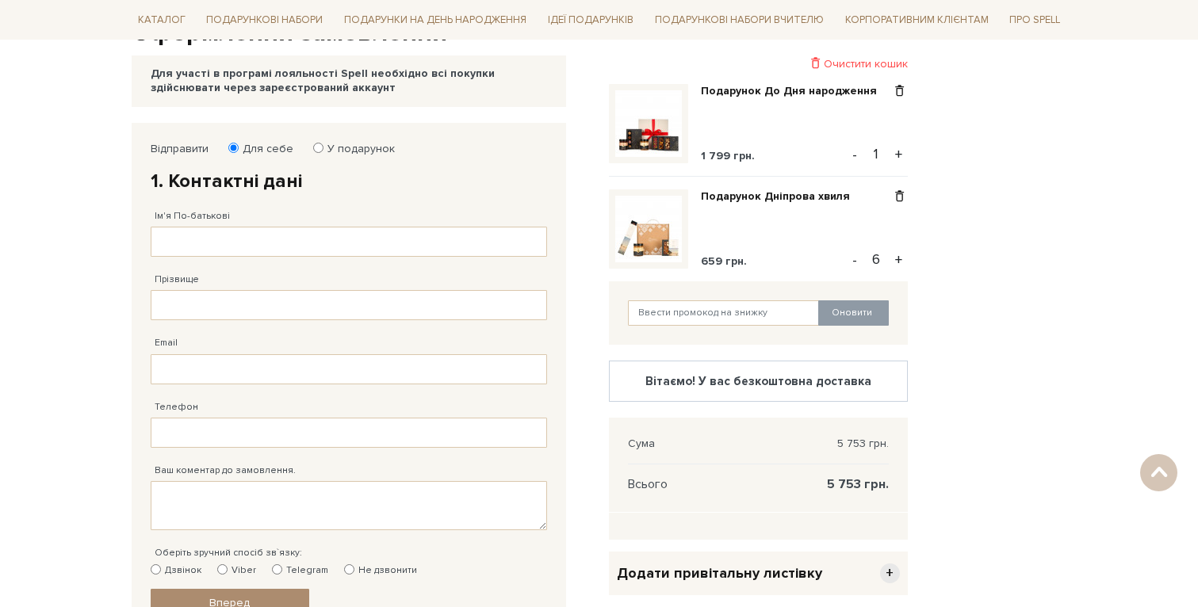
scroll to position [198, 0]
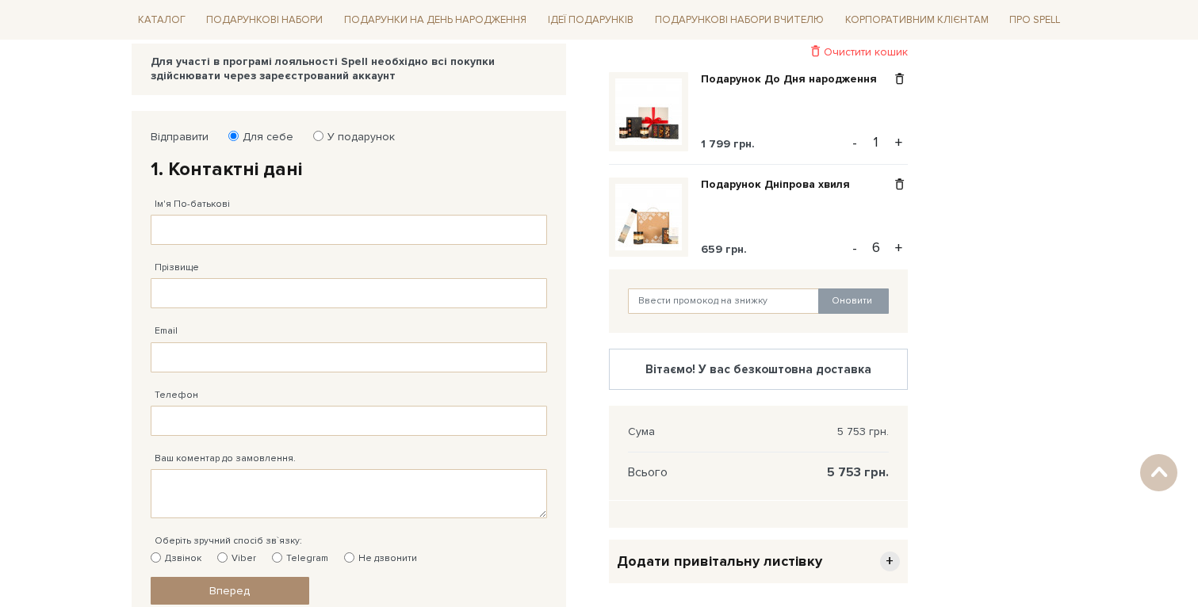
click at [339, 134] on label "У подарунок" at bounding box center [356, 137] width 78 height 14
click at [324, 134] on input "У подарунок" at bounding box center [318, 136] width 10 height 10
radio input "true"
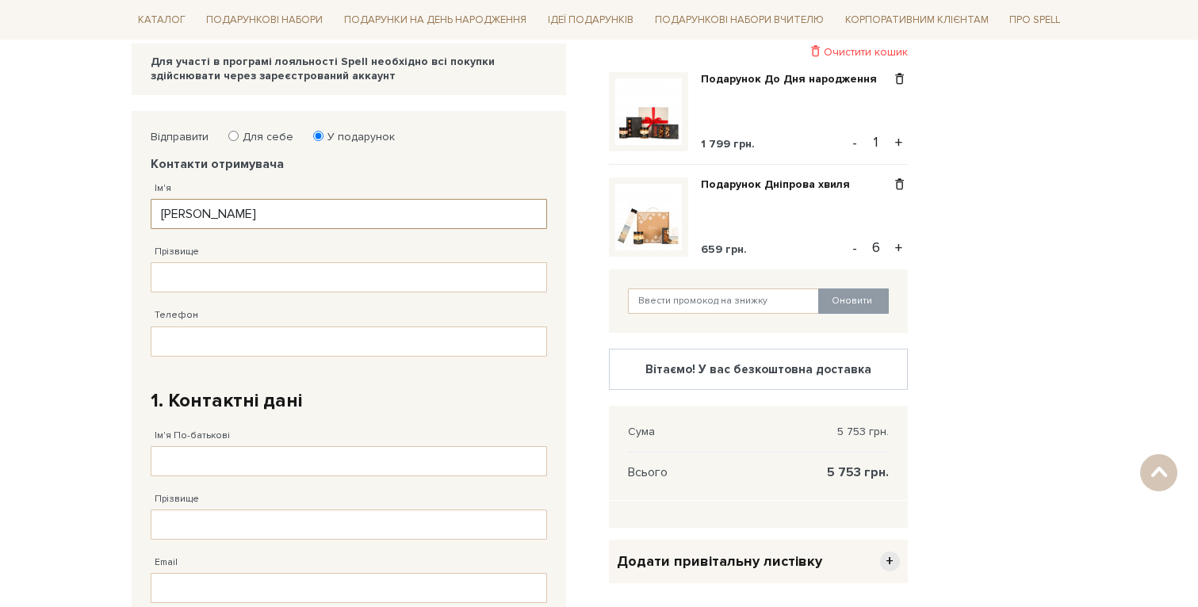
type input "[PERSON_NAME]"
type input "Ч"
type input "[PERSON_NAME]"
click at [181, 338] on input "Телефон" at bounding box center [349, 342] width 397 height 30
type input "38 (073) 098 80 08"
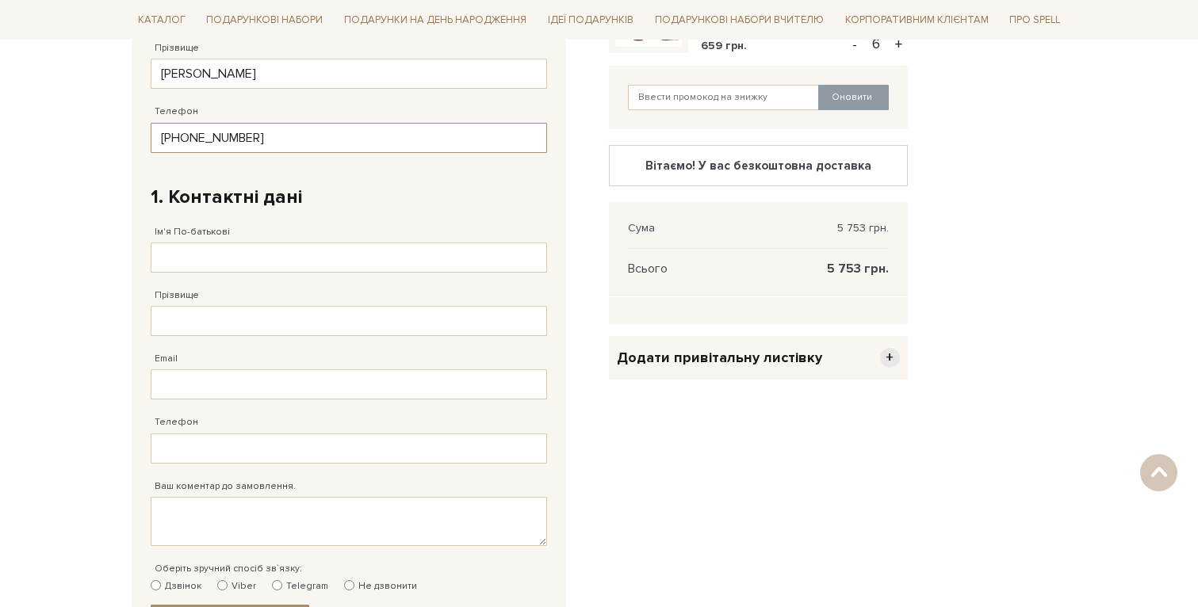
scroll to position [404, 0]
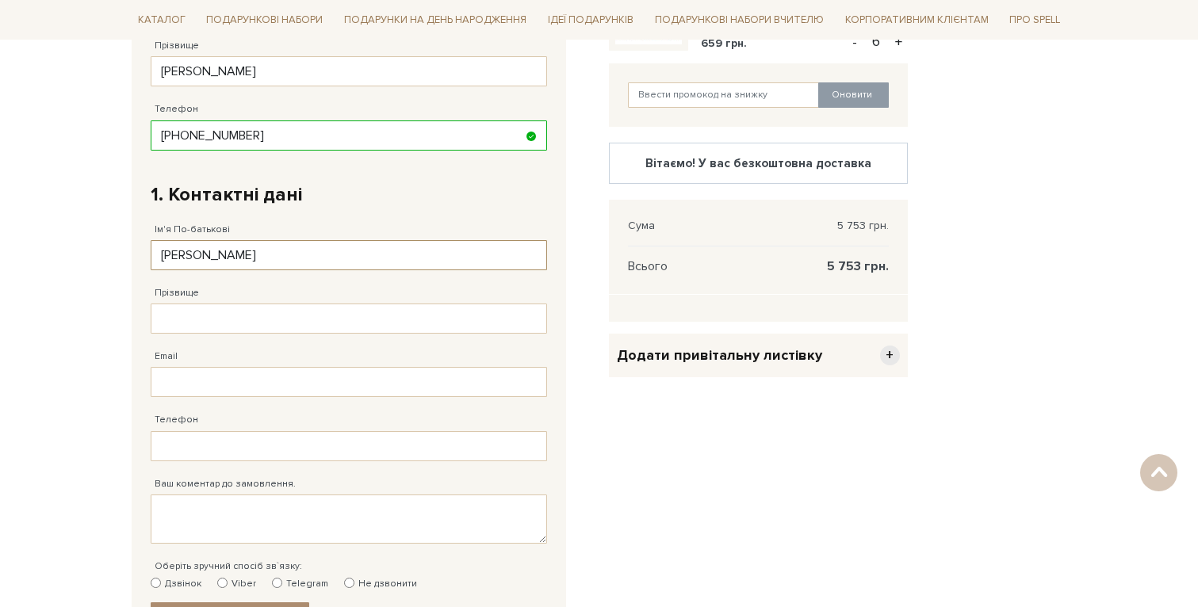
type input "А"
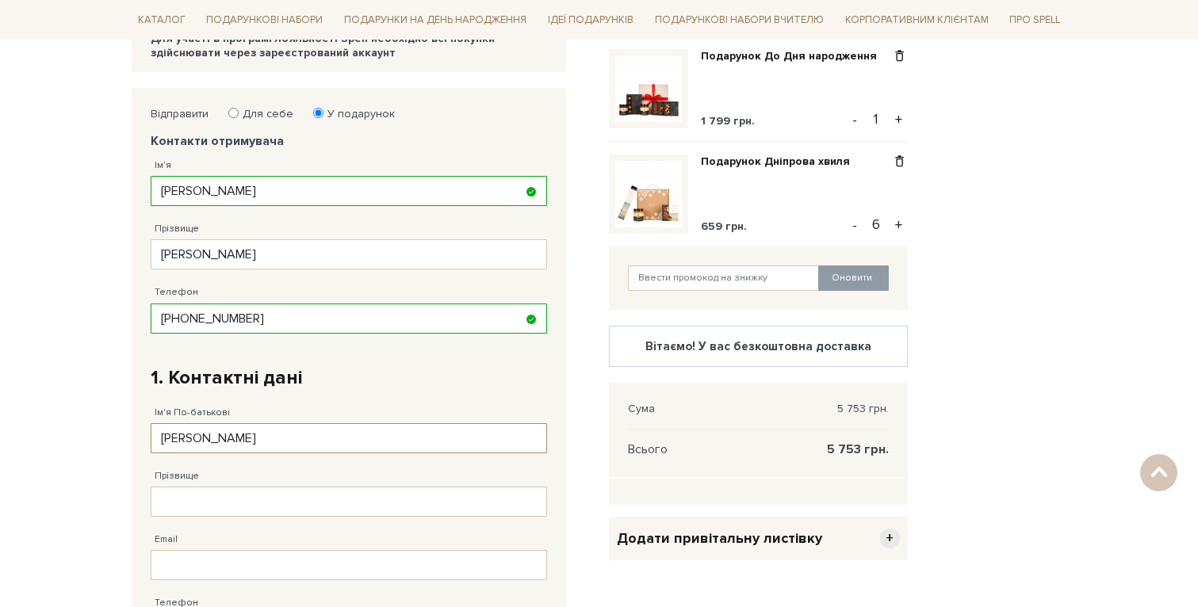
scroll to position [302, 0]
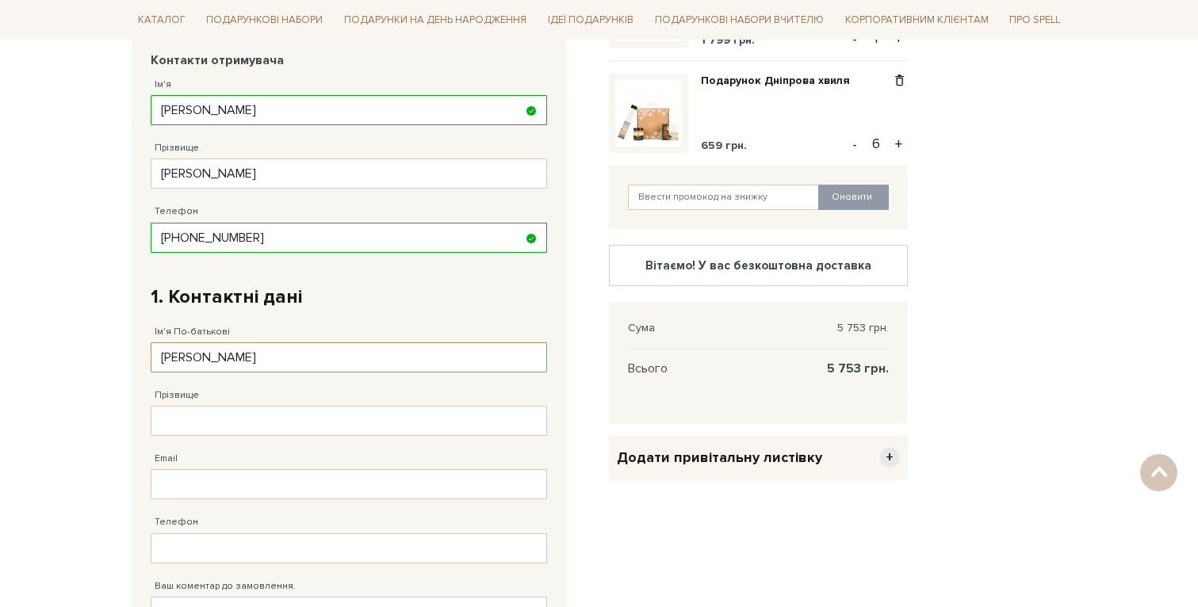
click at [195, 357] on input "Анастасія" at bounding box center [349, 358] width 397 height 30
type input "Марина"
type input "Белевець"
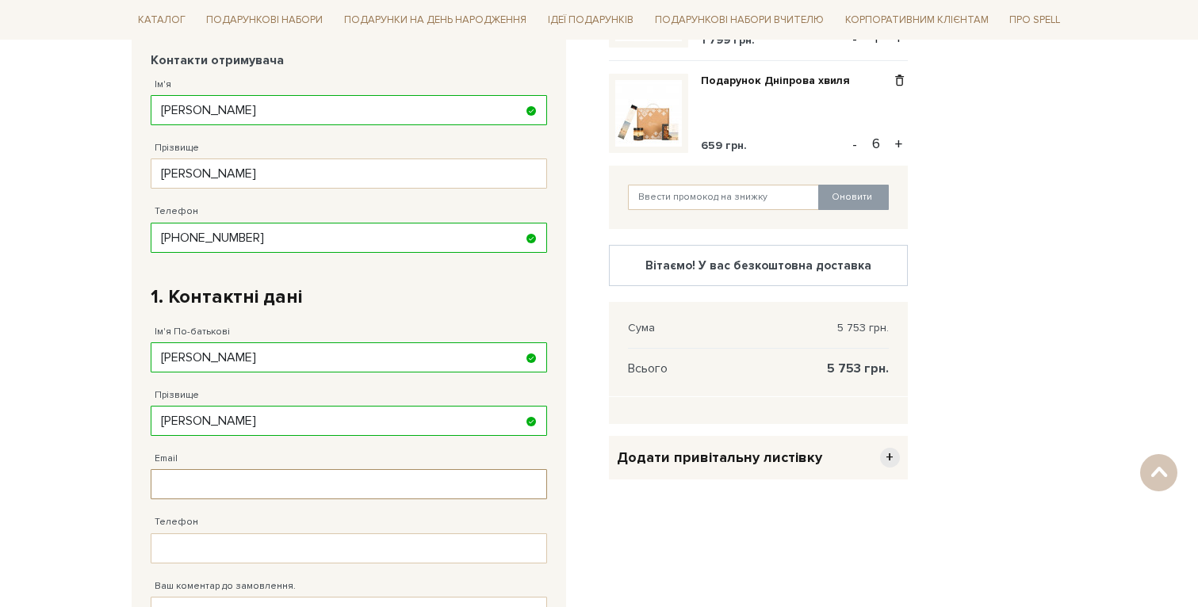
type input ","
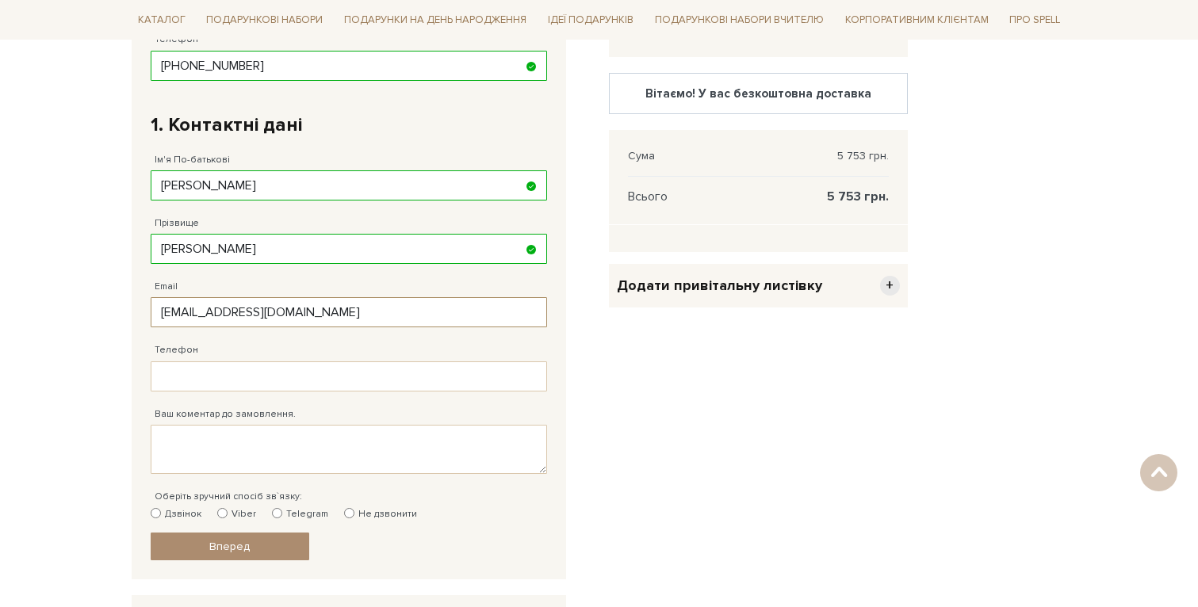
scroll to position [486, 0]
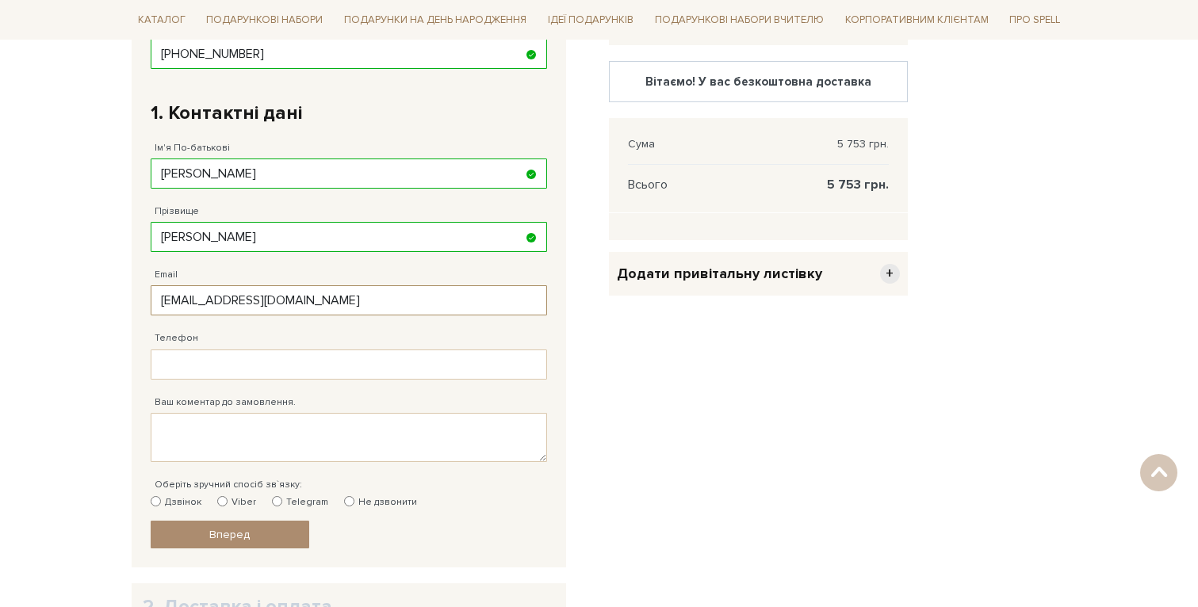
type input "m.belevets@gmail.com"
click at [189, 380] on div "Ваш коментар до замовлення." at bounding box center [349, 421] width 397 height 82
type input "38 (067) 220 44 40"
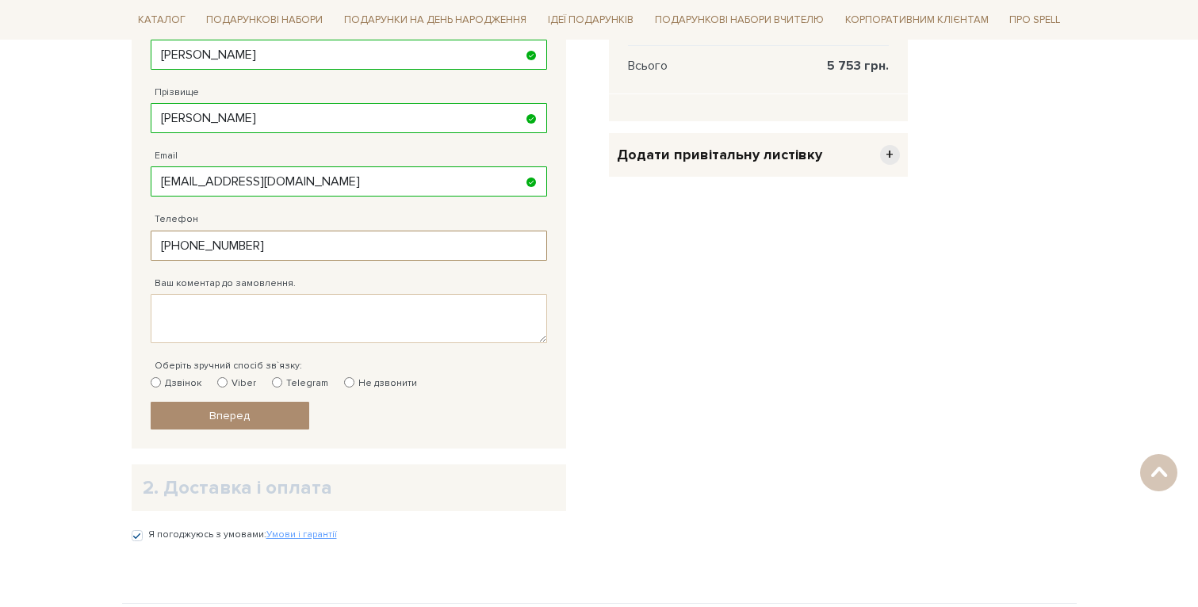
scroll to position [623, 0]
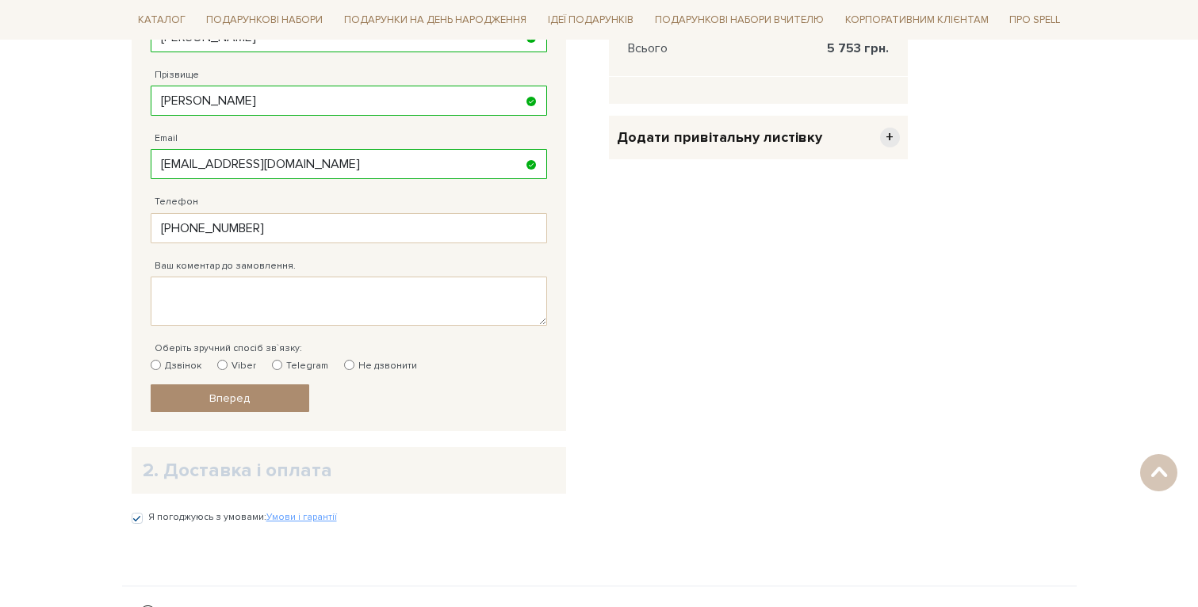
click at [308, 363] on label "Telegram" at bounding box center [300, 366] width 56 height 14
click at [282, 363] on input "Telegram" at bounding box center [277, 365] width 10 height 10
radio input "true"
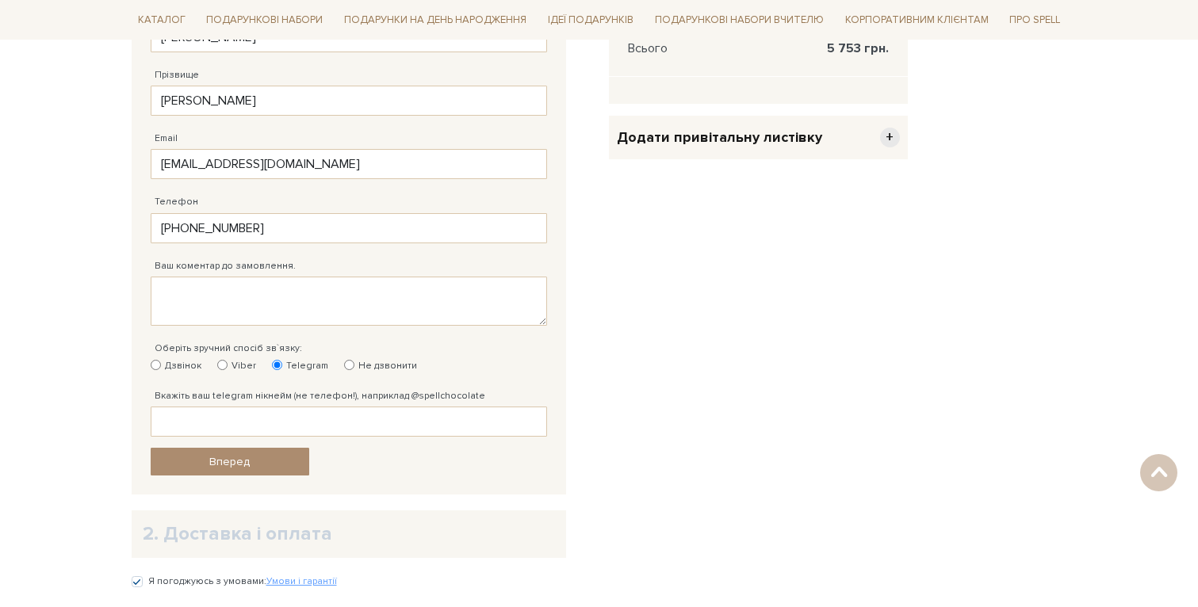
click at [350, 363] on label "Не дзвонити" at bounding box center [380, 366] width 73 height 14
click at [350, 363] on input "Не дзвонити" at bounding box center [349, 365] width 10 height 10
radio input "true"
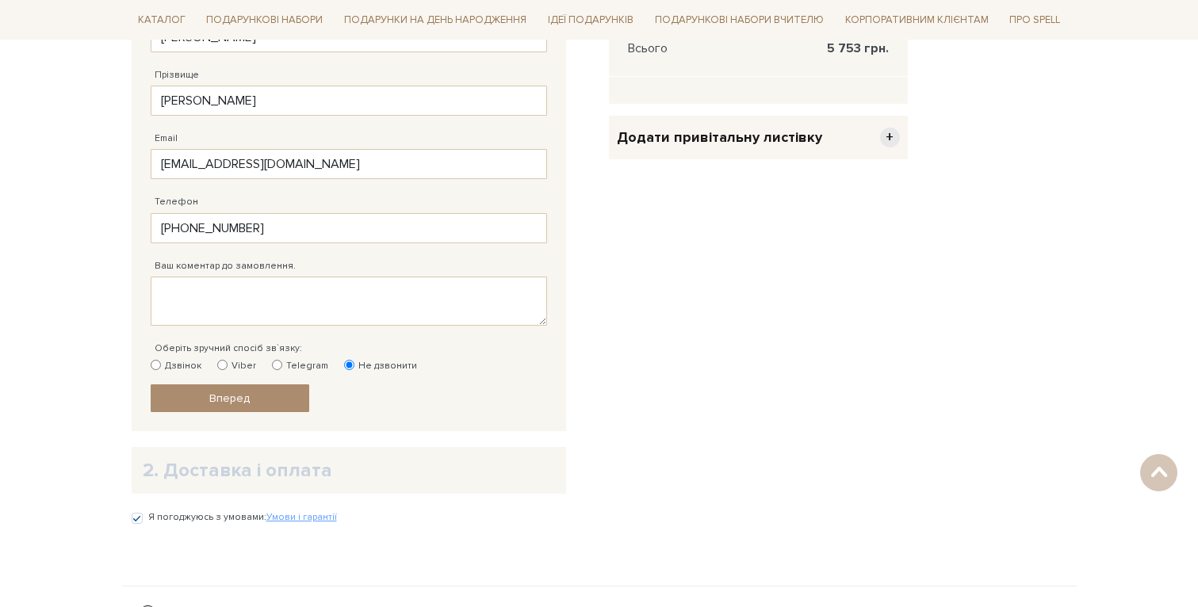
click at [286, 362] on label "Telegram" at bounding box center [300, 366] width 56 height 14
click at [282, 362] on input "Telegram" at bounding box center [277, 365] width 10 height 10
radio input "true"
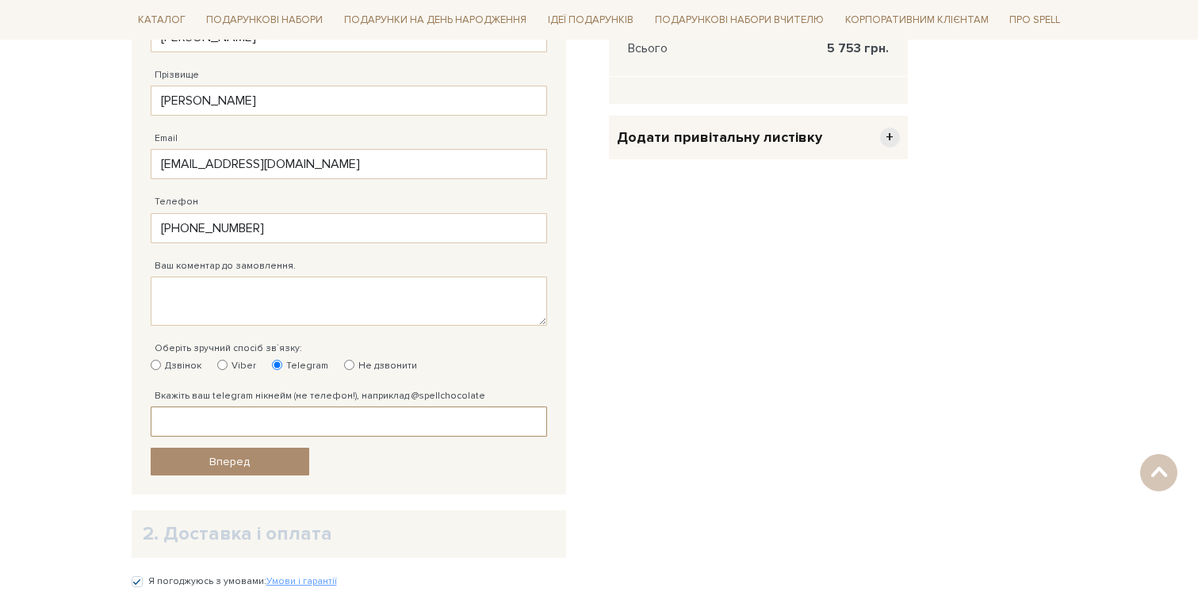
type input "M"
type input "marinmari"
click at [272, 461] on link "Вперед" at bounding box center [230, 462] width 159 height 28
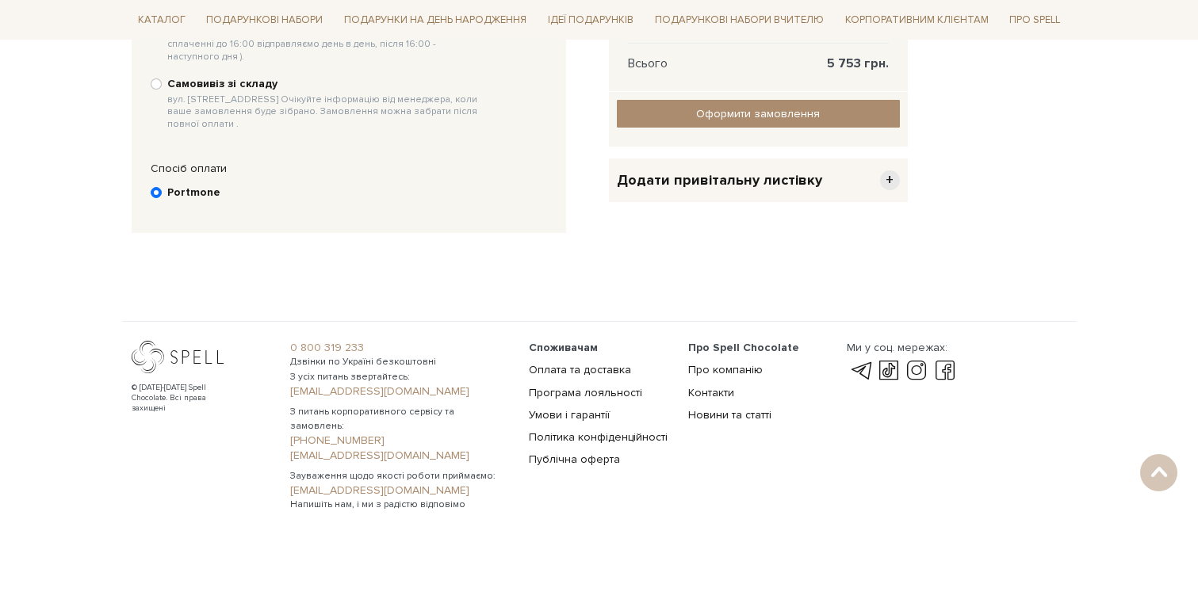
scroll to position [814, 0]
click at [157, 341] on div at bounding box center [185, 357] width 107 height 33
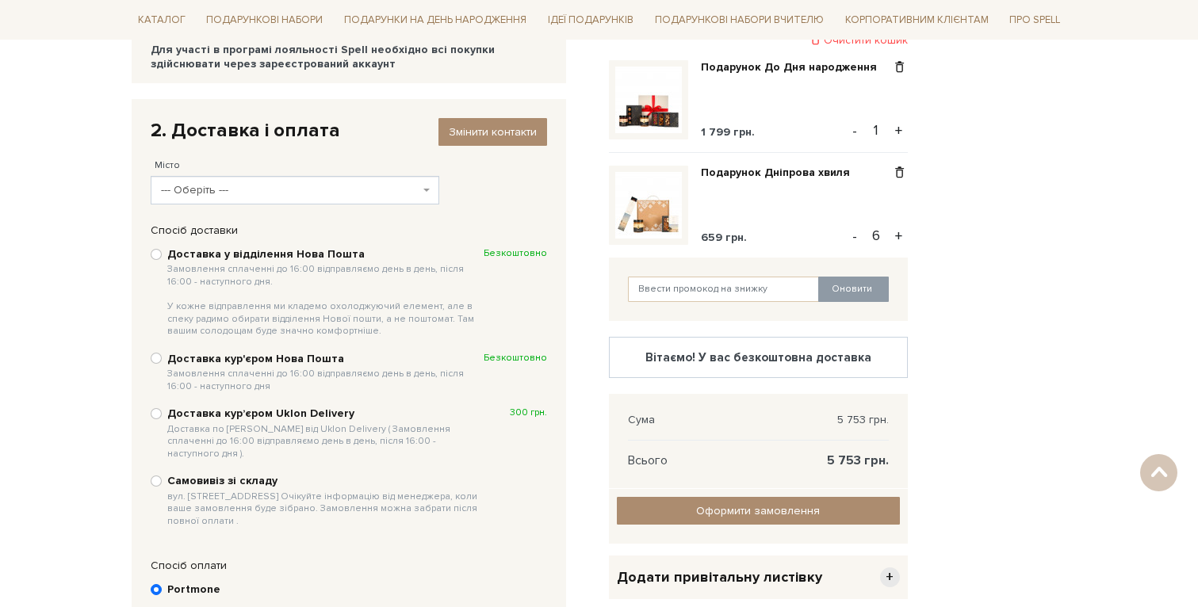
scroll to position [194, 0]
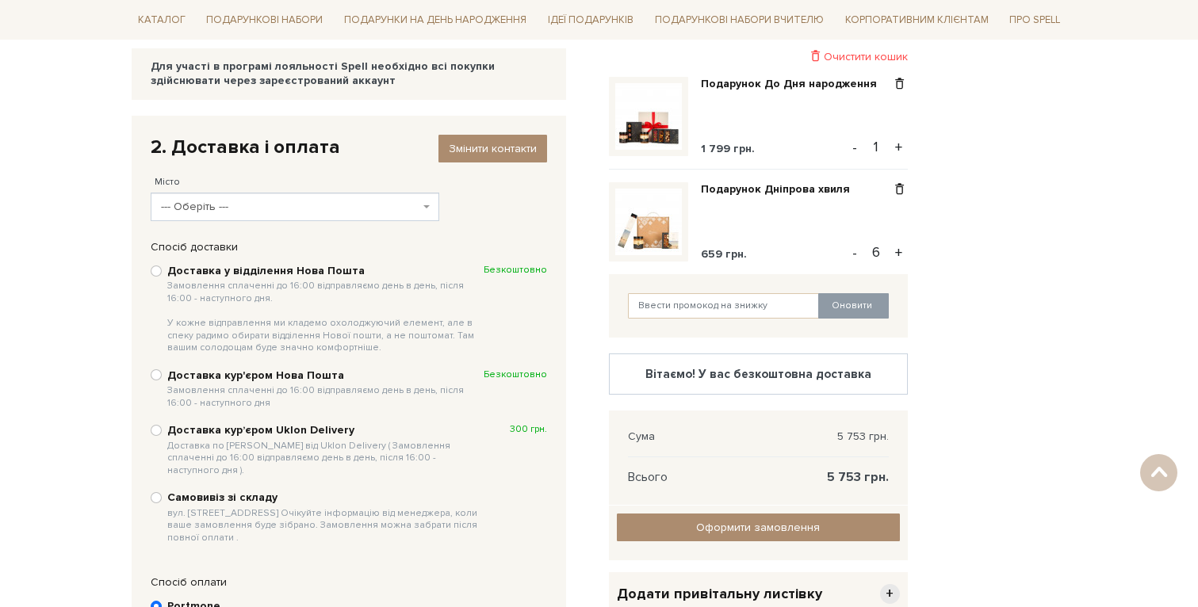
click at [425, 213] on span "--- Оберіть ---" at bounding box center [295, 207] width 289 height 29
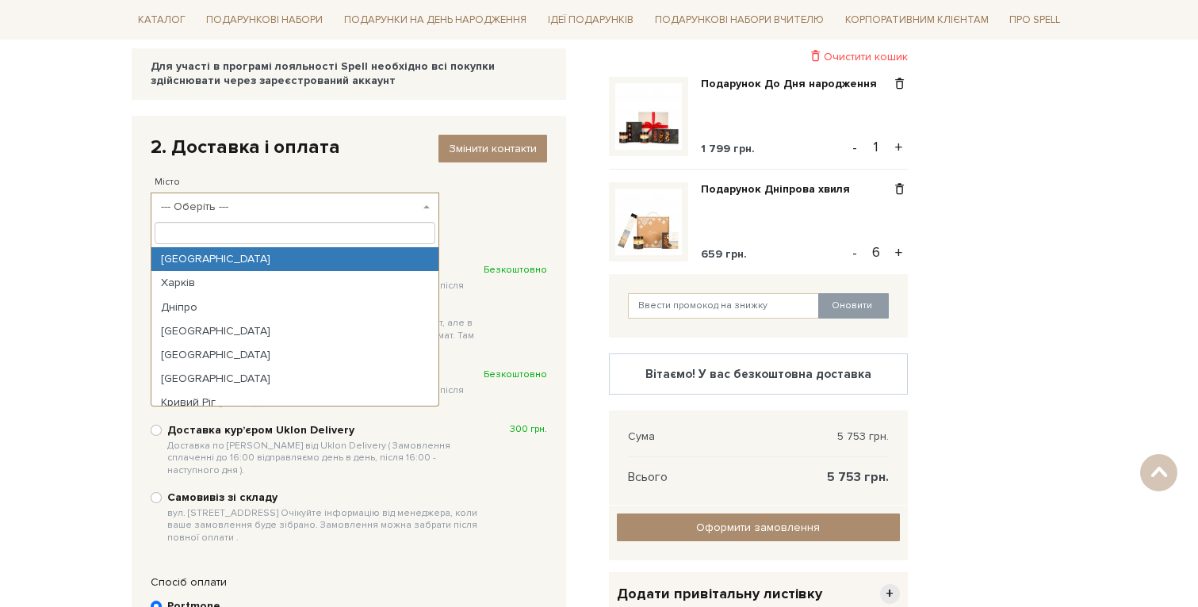
type input "v"
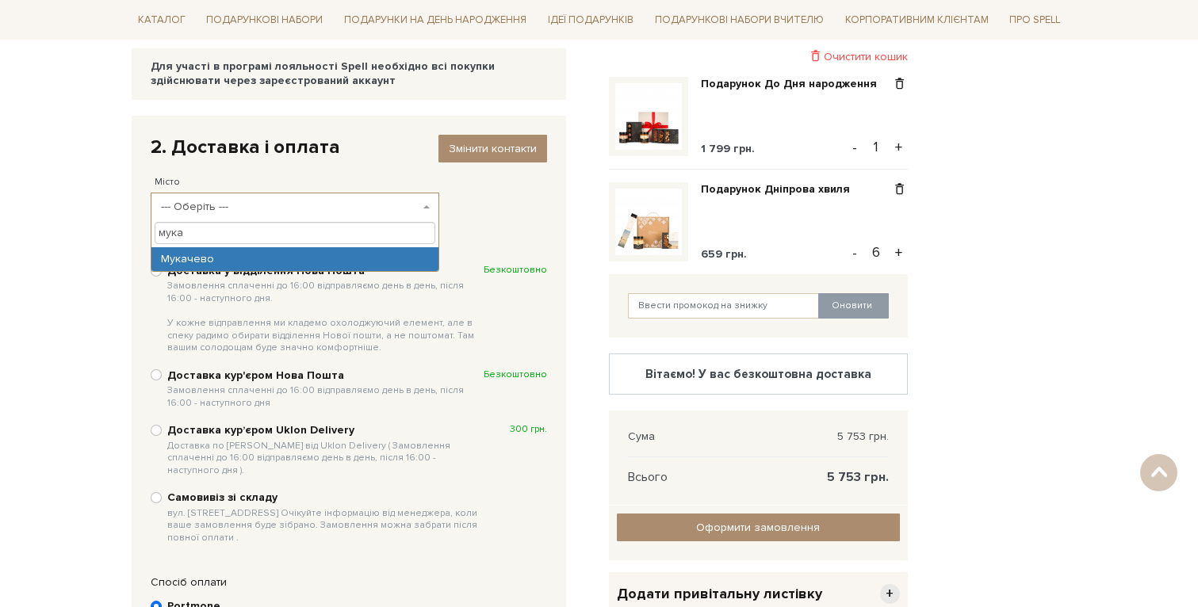
type input "мука"
select select "Мукачево"
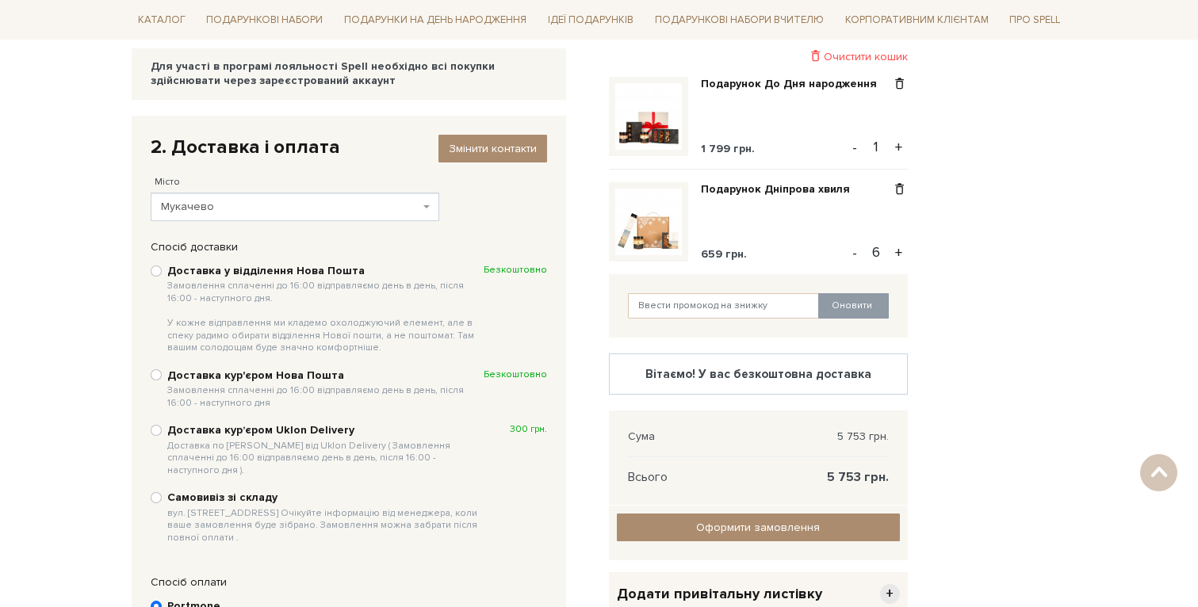
click at [157, 270] on input "Доставка у відділення Нова Пошта Замовлення сплаченні до 16:00 відправляємо ден…" at bounding box center [156, 271] width 11 height 11
radio input "true"
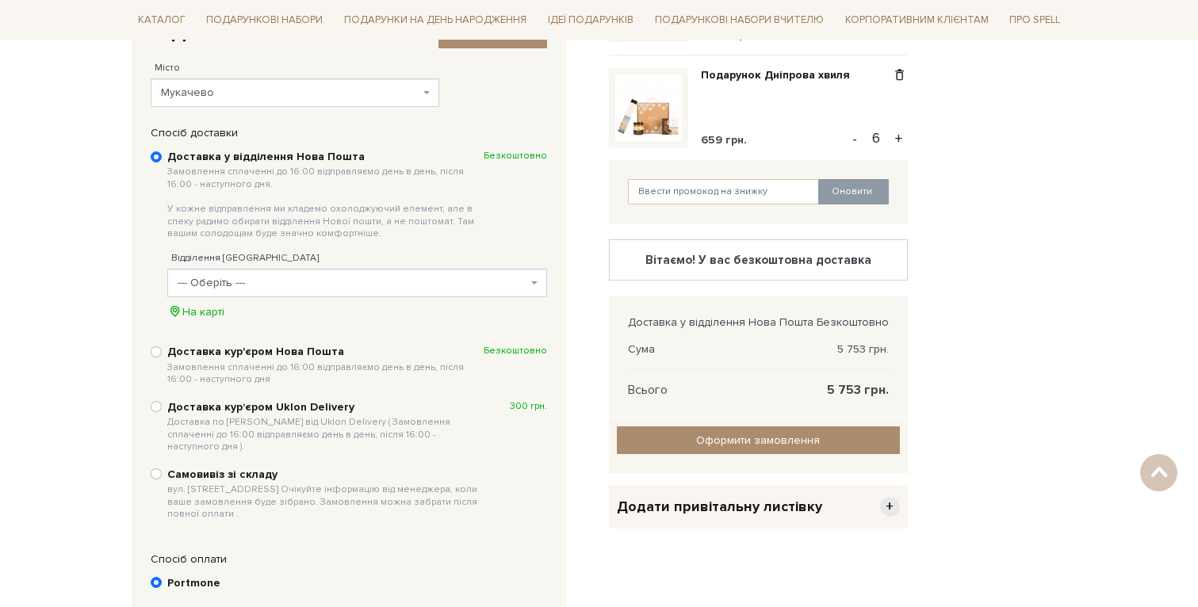
scroll to position [335, 0]
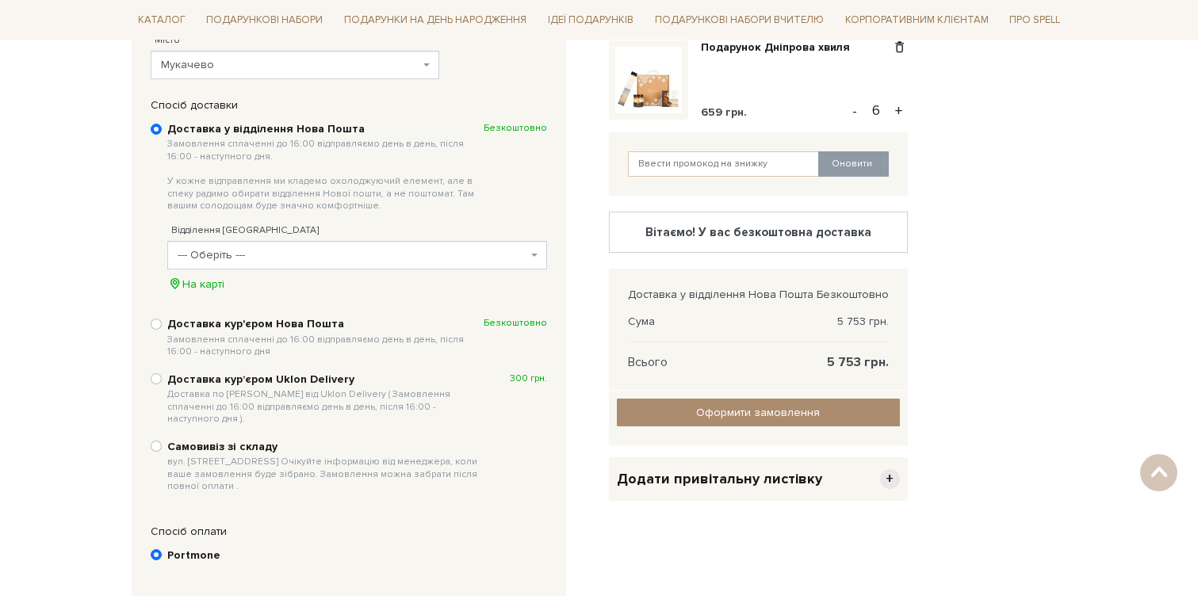
click at [318, 253] on span "--- Оберіть ---" at bounding box center [353, 255] width 350 height 16
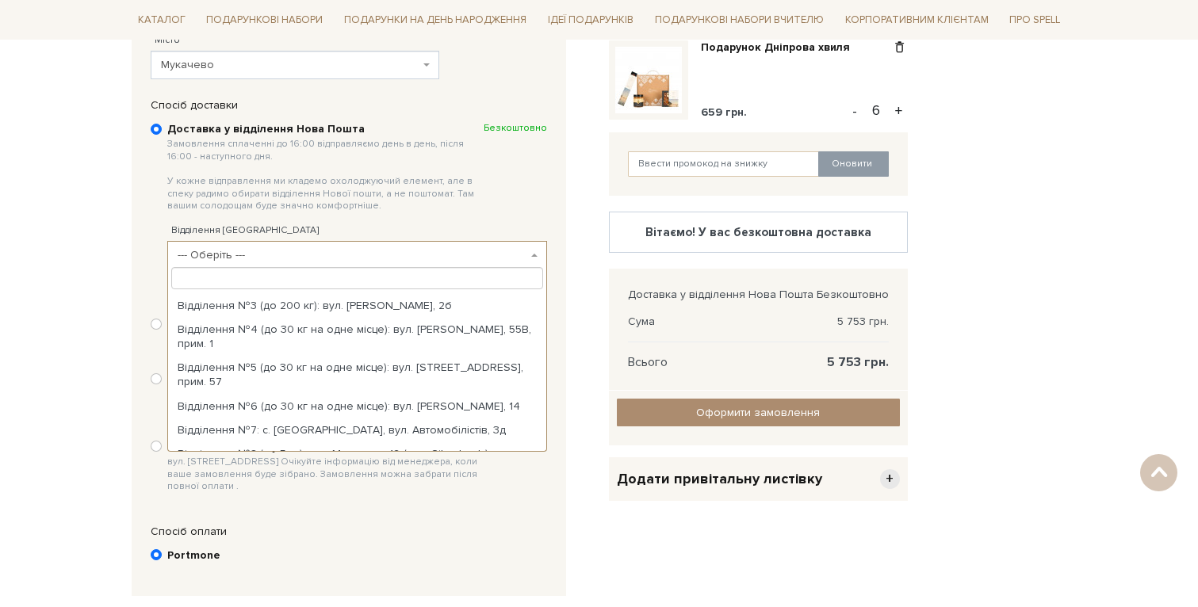
scroll to position [0, 0]
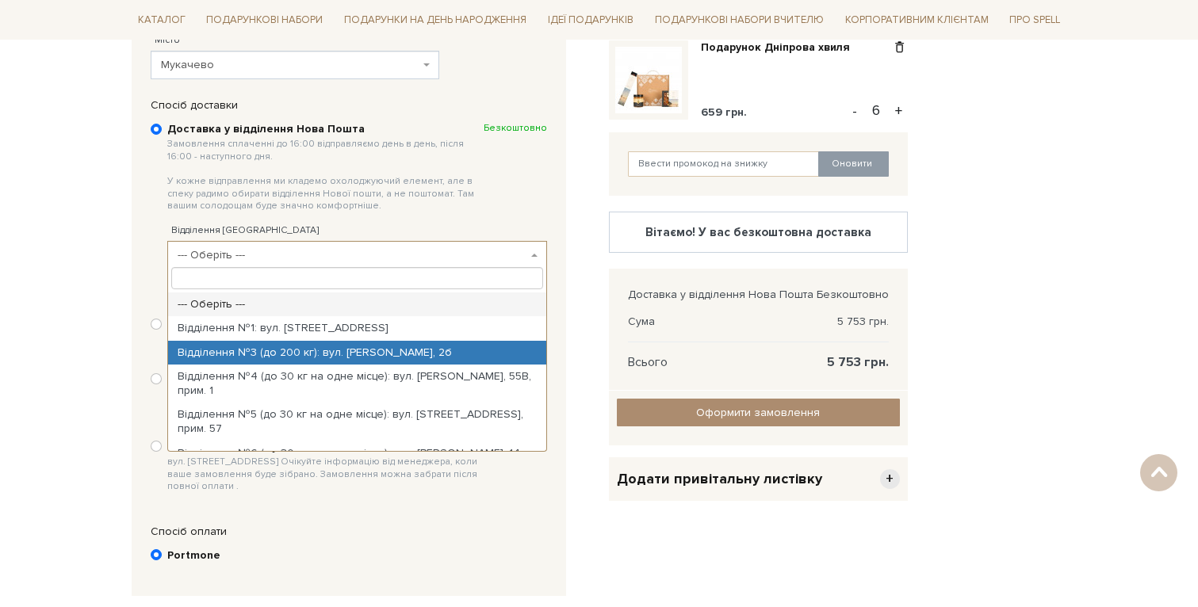
select select "Відділення №3 (до 200 кг): вул. Немировича-Данченко Володимира, 2б"
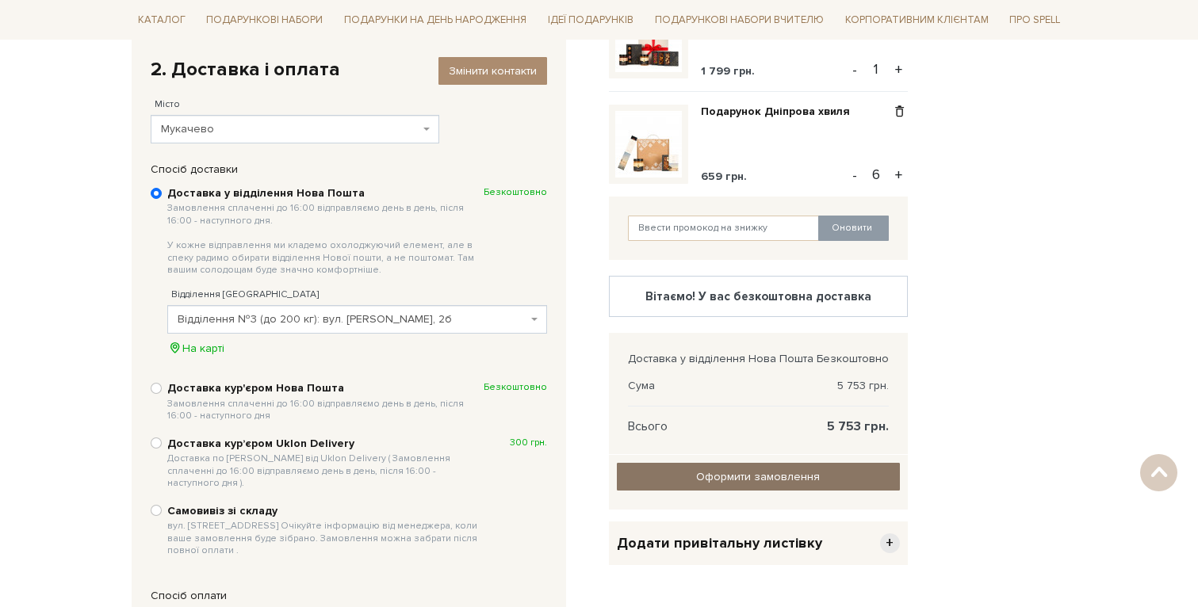
scroll to position [278, 0]
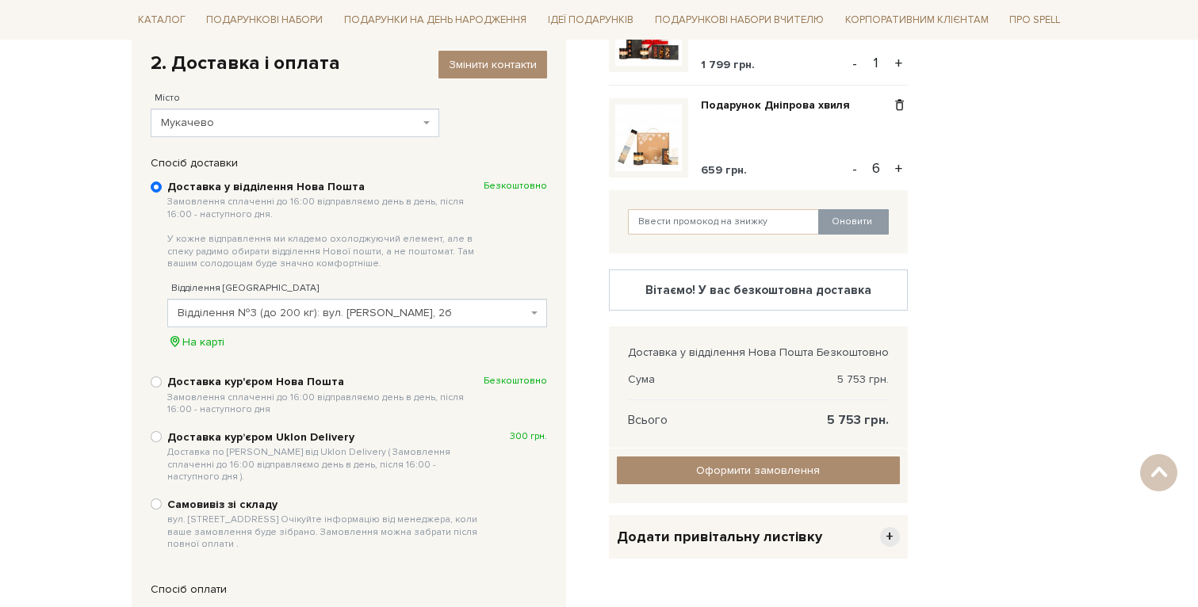
click at [772, 453] on div "Оформити замовлення Оформити замовлення Назад" at bounding box center [758, 476] width 299 height 55
click at [771, 471] on input "Оформити замовлення" at bounding box center [758, 471] width 283 height 28
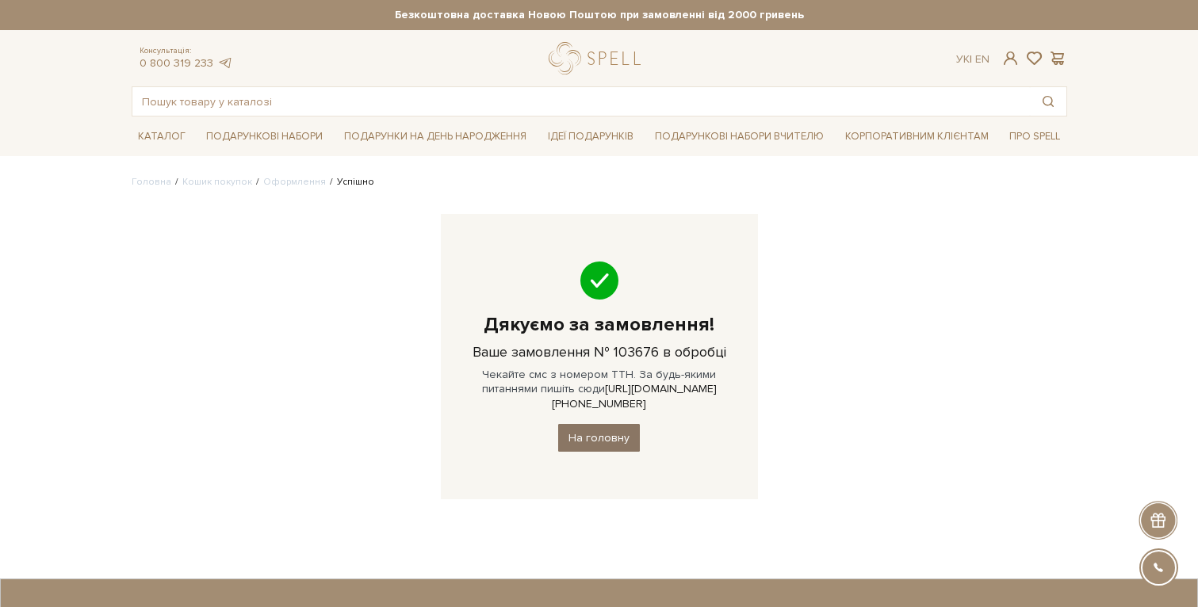
click at [598, 424] on link "На головну" at bounding box center [599, 438] width 82 height 28
